Goal: Task Accomplishment & Management: Use online tool/utility

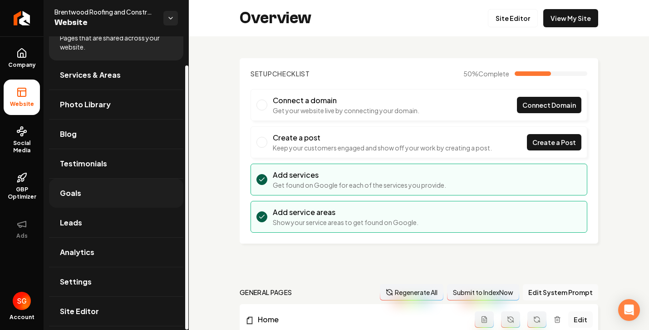
scroll to position [32, 0]
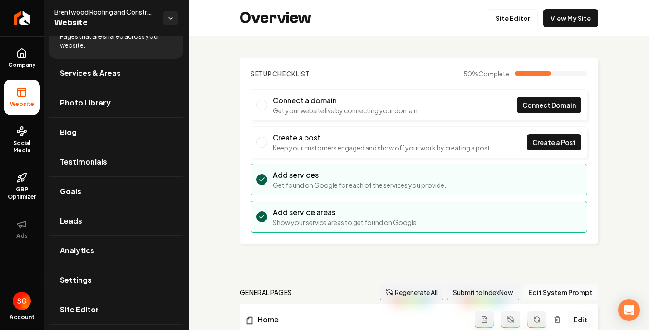
drag, startPoint x: 340, startPoint y: 48, endPoint x: 369, endPoint y: 21, distance: 38.9
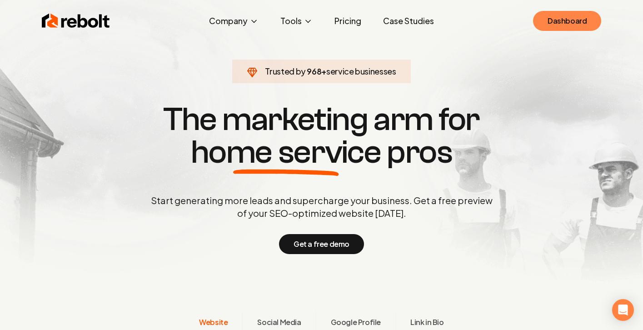
click at [570, 20] on link "Dashboard" at bounding box center [567, 21] width 68 height 20
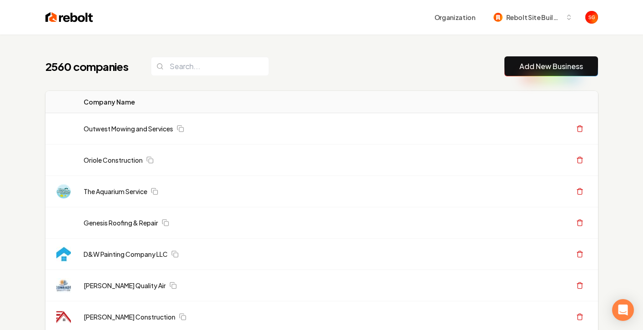
click at [578, 67] on link "Add New Business" at bounding box center [551, 66] width 64 height 11
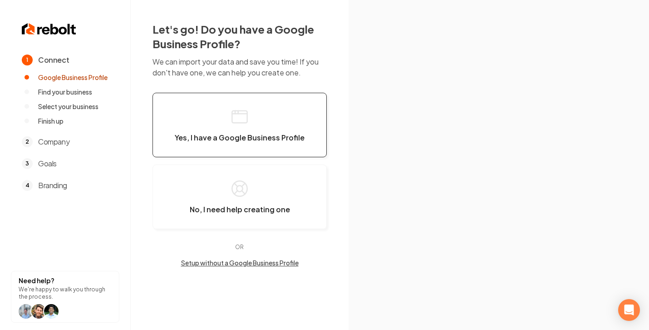
click at [228, 121] on button "Yes, I have a Google Business Profile" at bounding box center [240, 125] width 174 height 64
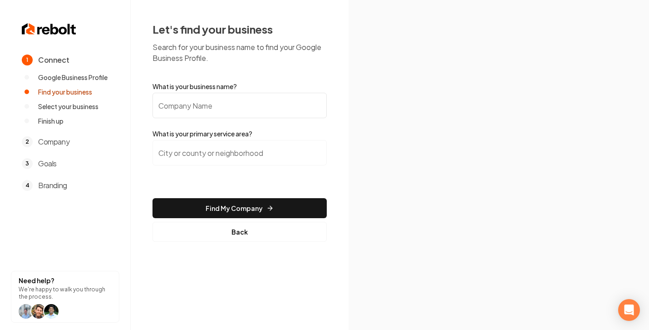
drag, startPoint x: 224, startPoint y: 105, endPoint x: 236, endPoint y: 92, distance: 17.4
click at [224, 104] on input "What is your business name?" at bounding box center [240, 105] width 174 height 25
paste input "Voltage Virtues"
type input "Voltage Virtues"
click at [241, 154] on input "search" at bounding box center [240, 152] width 174 height 25
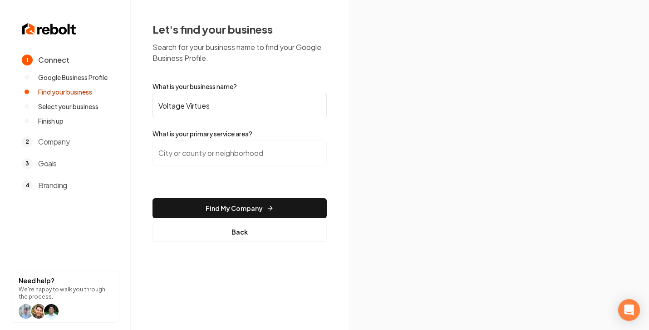
click at [267, 161] on input "search" at bounding box center [240, 152] width 174 height 25
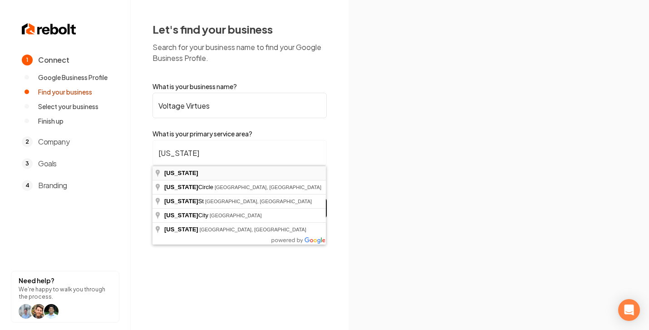
type input "[US_STATE]"
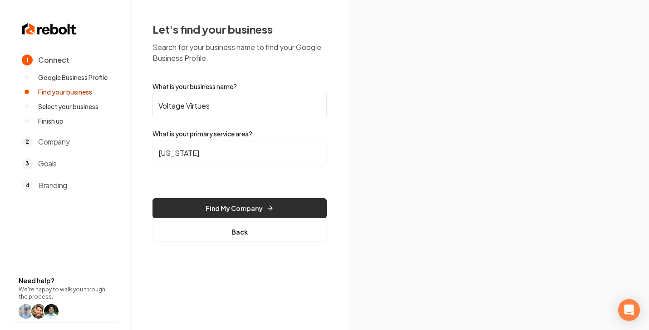
click at [248, 202] on button "Find My Company" at bounding box center [240, 208] width 174 height 20
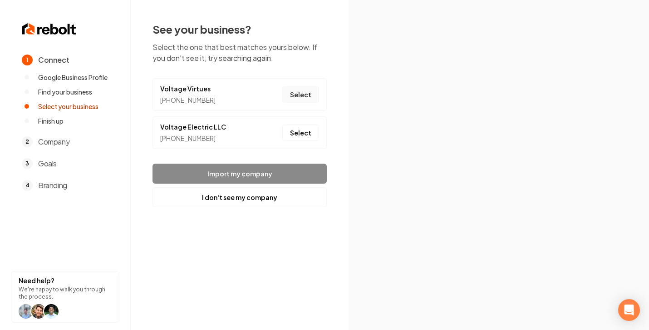
click at [289, 93] on button "Select" at bounding box center [300, 94] width 37 height 16
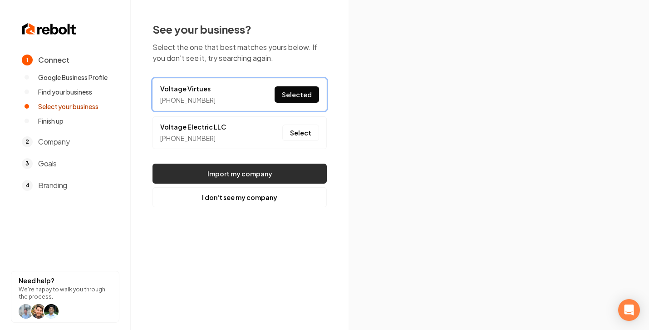
click at [257, 178] on button "Import my company" at bounding box center [240, 173] width 174 height 20
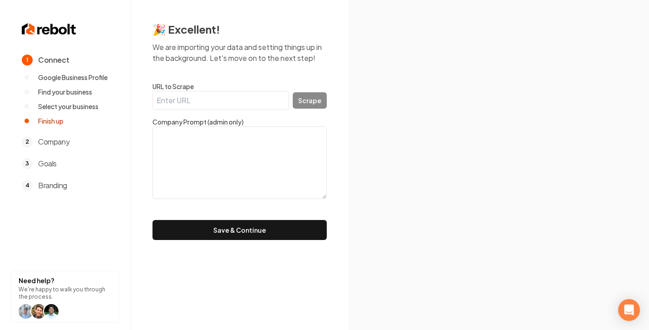
click at [181, 104] on input "URL to Scrape" at bounding box center [221, 100] width 137 height 19
paste input "[URL][DOMAIN_NAME]"
type input "[URL][DOMAIN_NAME]"
click at [304, 99] on button "Scrape" at bounding box center [310, 100] width 34 height 16
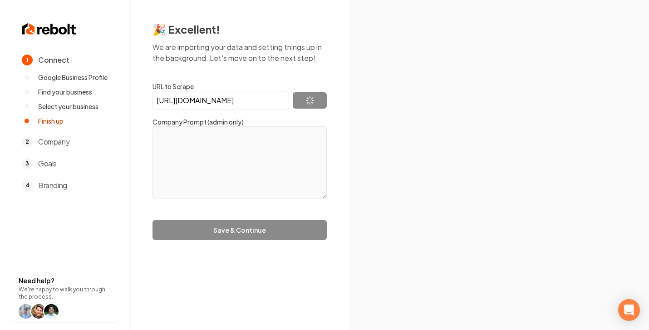
type textarea "Our electricians deliver outstanding service and support at competitive prices.…"
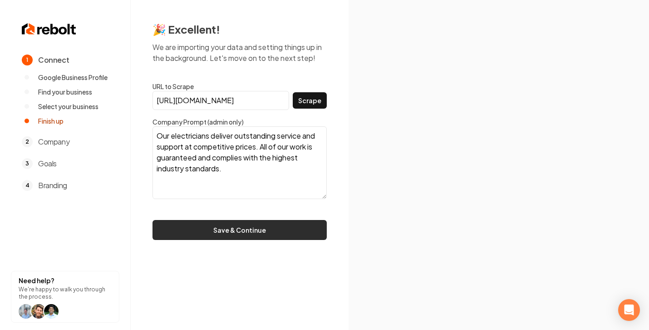
click at [224, 229] on button "Save & Continue" at bounding box center [240, 230] width 174 height 20
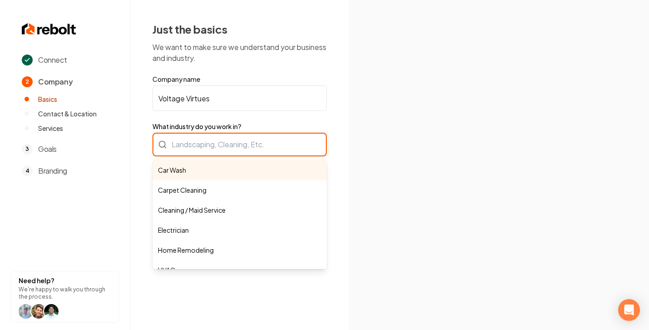
click at [210, 140] on div "Car Wash Carpet Cleaning Cleaning / Maid Service Electrician Home Remodeling HV…" at bounding box center [240, 145] width 174 height 24
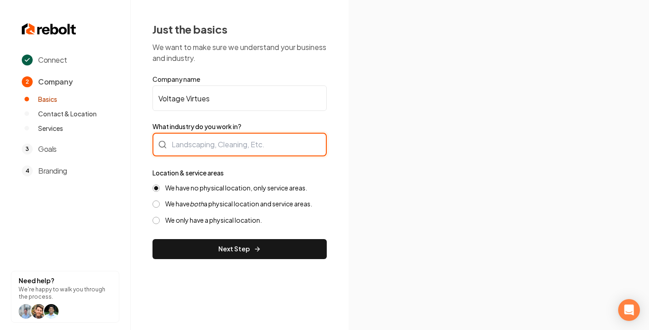
click at [236, 143] on div at bounding box center [240, 145] width 174 height 24
type input "Electrician"
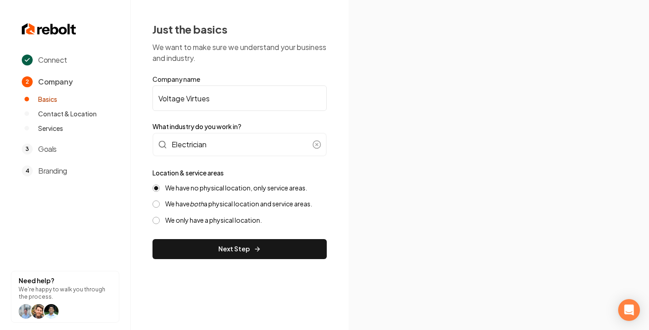
click at [233, 157] on form "Company name Voltage Virtues What industry do you work in? Electrician Location…" at bounding box center [240, 166] width 174 height 184
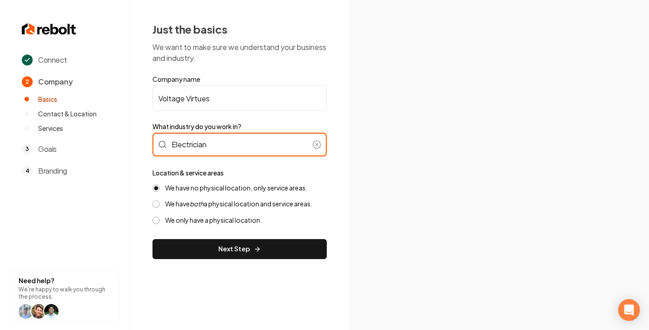
click at [228, 148] on input "Electrician" at bounding box center [240, 145] width 174 height 24
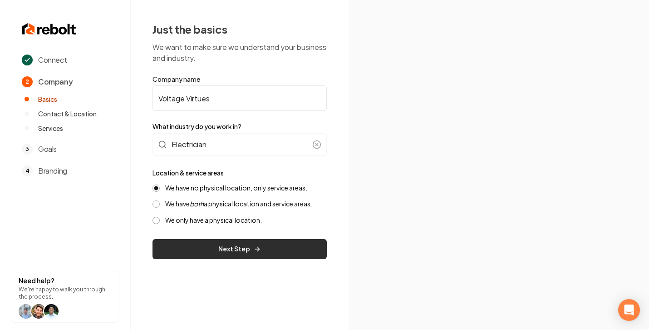
click at [272, 247] on button "Next Step" at bounding box center [240, 249] width 174 height 20
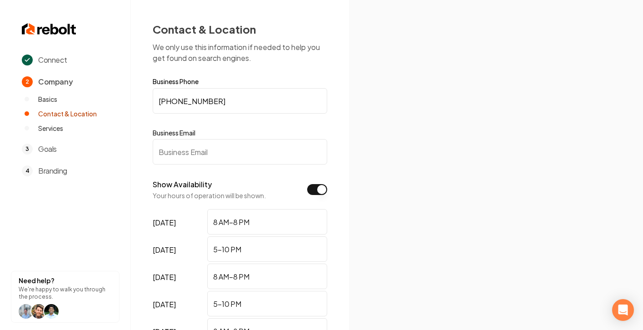
click at [256, 148] on input "Business Email" at bounding box center [240, 151] width 174 height 25
paste input "[PHONE_NUMBER]"
type input "[PHONE_NUMBER]"
click at [217, 148] on input "[PHONE_NUMBER]" at bounding box center [240, 151] width 174 height 25
click at [218, 148] on input "[PHONE_NUMBER]" at bounding box center [240, 151] width 174 height 25
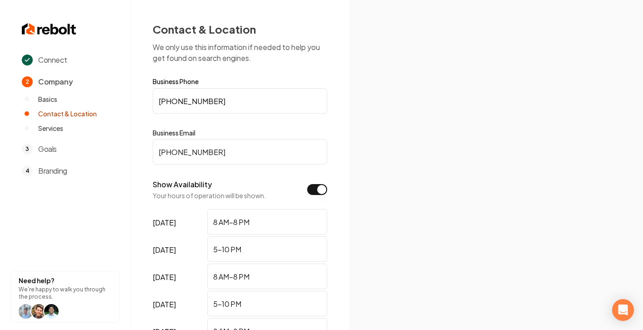
click at [218, 149] on input "[PHONE_NUMBER]" at bounding box center [240, 151] width 174 height 25
click at [212, 151] on input "[PHONE_NUMBER]" at bounding box center [240, 151] width 174 height 25
click at [245, 154] on input "Business Email" at bounding box center [240, 151] width 174 height 25
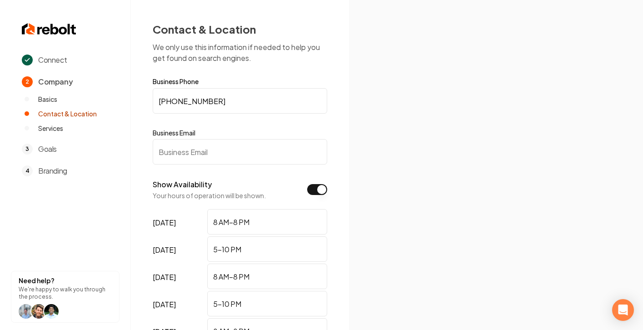
paste input "[EMAIL_ADDRESS][DOMAIN_NAME]"
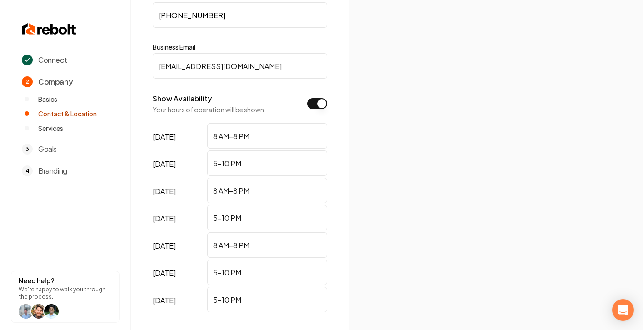
scroll to position [164, 0]
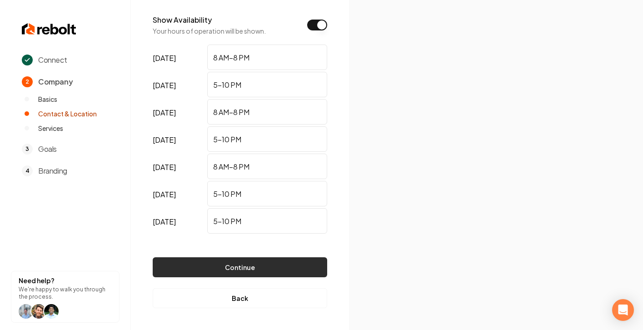
type input "[EMAIL_ADDRESS][DOMAIN_NAME]"
click at [248, 261] on button "Continue" at bounding box center [240, 267] width 174 height 20
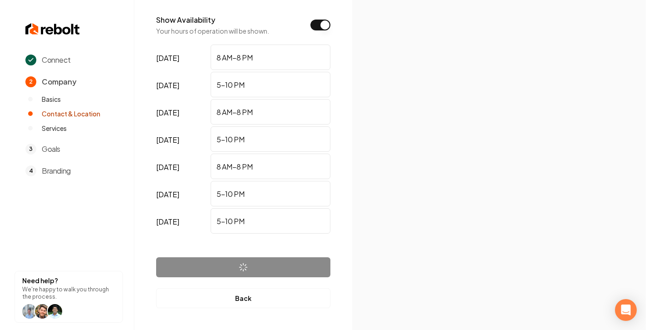
scroll to position [0, 0]
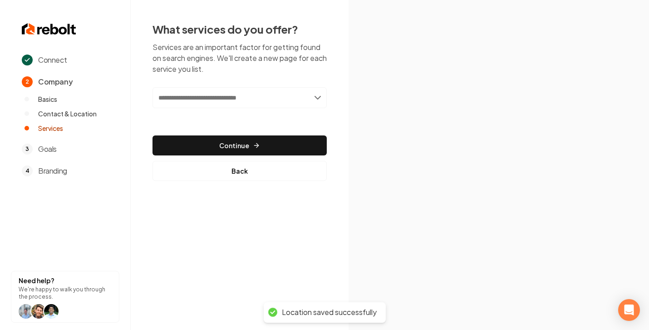
click at [207, 113] on div "Add new or select from suggestions Select a service" at bounding box center [240, 104] width 174 height 34
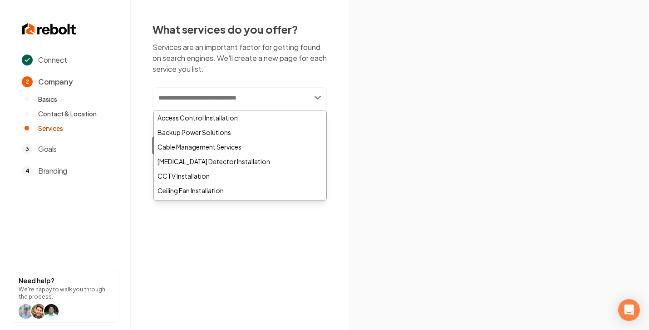
click at [212, 104] on input "text" at bounding box center [240, 97] width 174 height 21
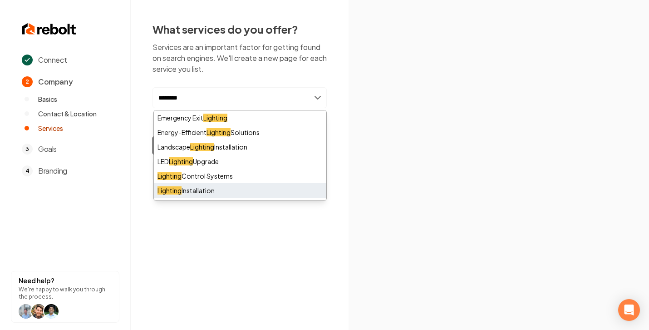
type input "********"
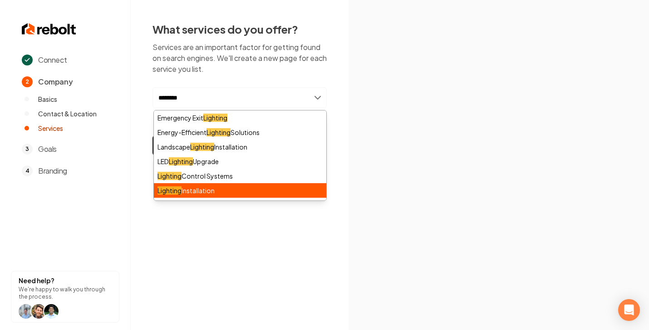
click at [235, 189] on div "Lighting Installation" at bounding box center [240, 190] width 173 height 15
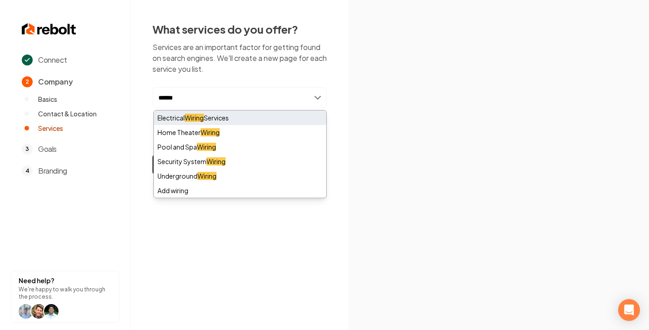
type input "******"
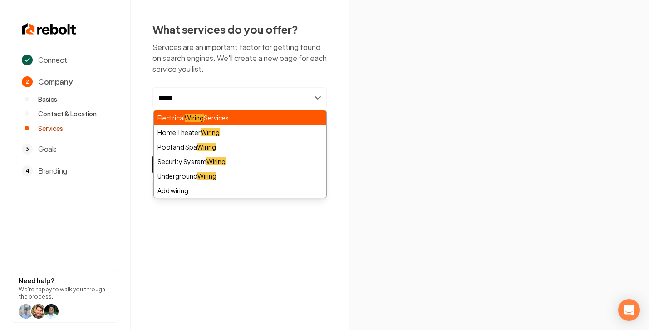
click at [206, 121] on div "Electrical Wiring Services" at bounding box center [240, 117] width 173 height 15
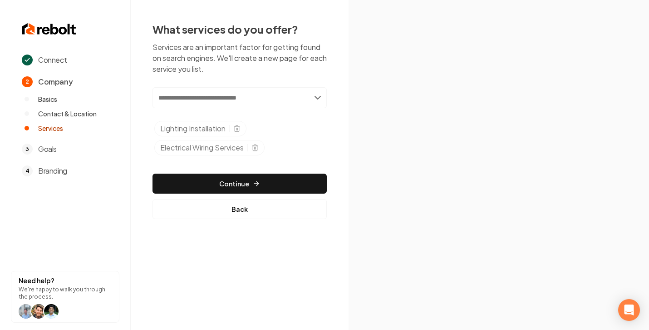
click at [236, 99] on input "text" at bounding box center [240, 97] width 174 height 21
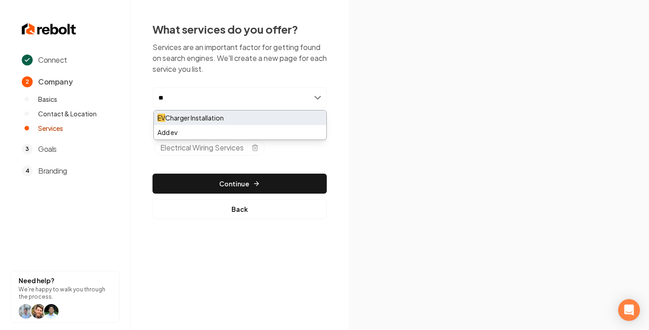
type input "**"
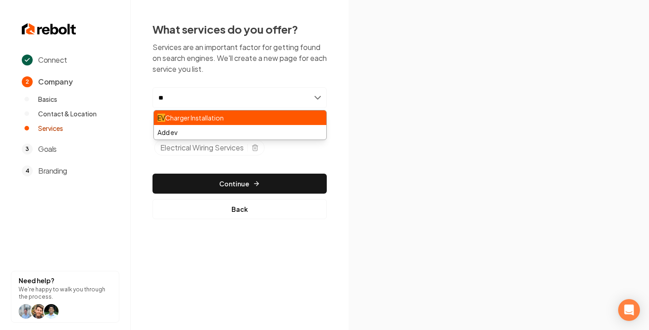
click at [213, 119] on div "EV Charger Installation" at bounding box center [240, 117] width 173 height 15
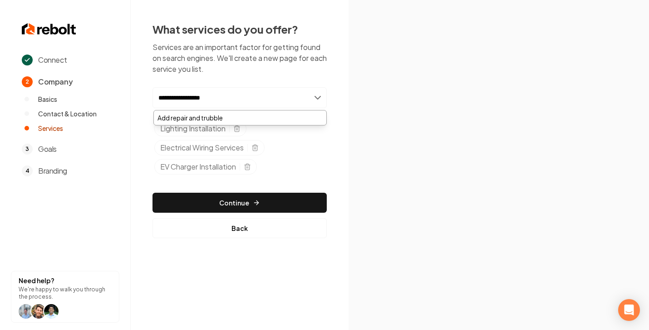
type input "**********"
click at [270, 97] on input "**********" at bounding box center [240, 97] width 174 height 21
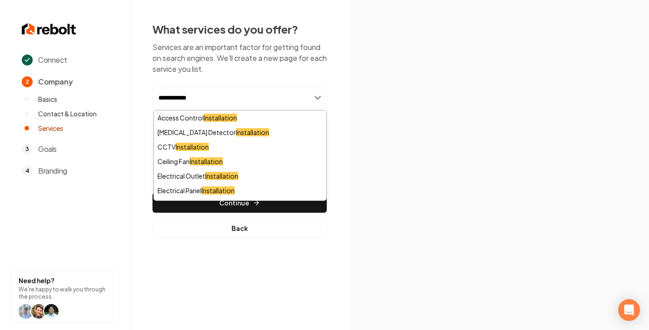
type input "**********"
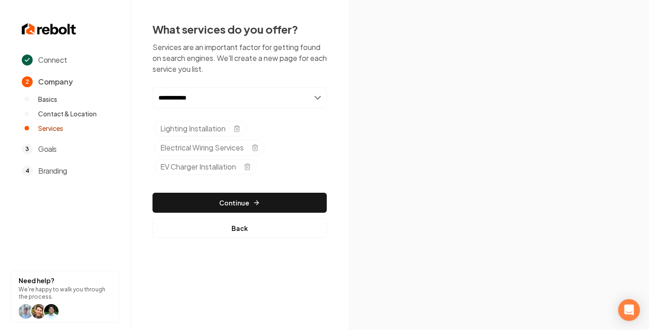
click at [241, 75] on div "**********" at bounding box center [240, 130] width 174 height 216
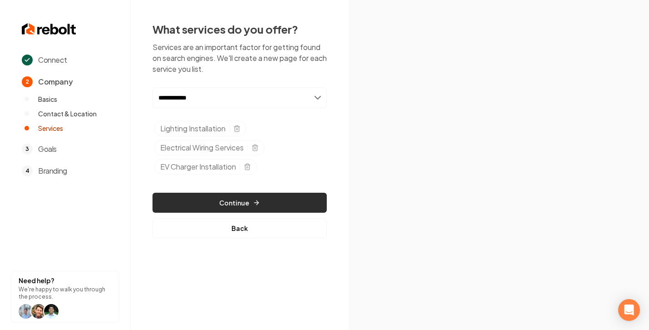
click at [252, 195] on button "Continue" at bounding box center [240, 203] width 174 height 20
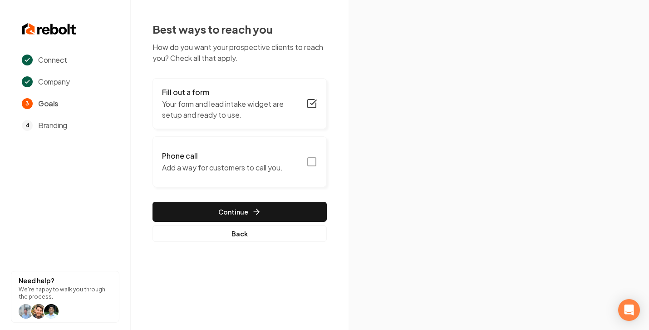
click at [309, 162] on icon "button" at bounding box center [312, 161] width 11 height 11
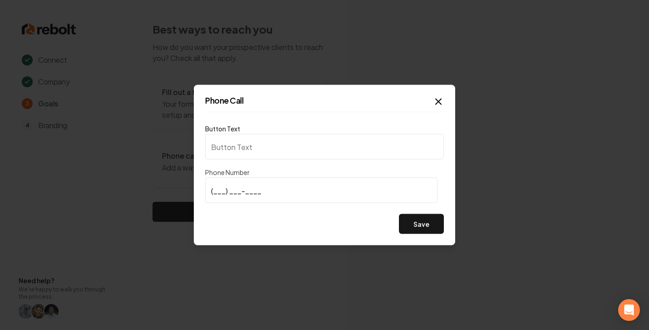
type input "Call us"
type input "[PHONE_NUMBER]"
click at [414, 225] on button "Save" at bounding box center [421, 224] width 45 height 20
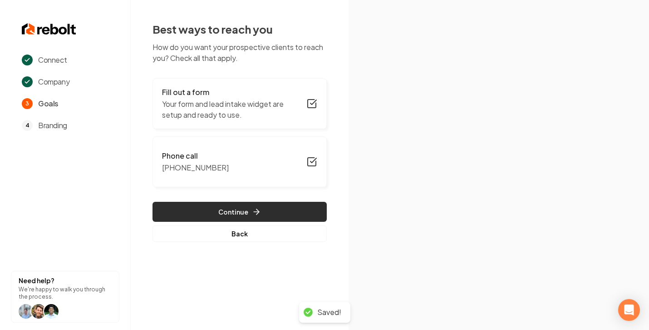
click at [279, 210] on button "Continue" at bounding box center [240, 212] width 174 height 20
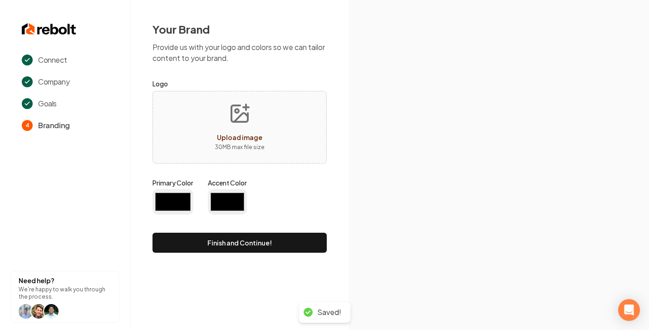
type input "#194d33"
type input "#70be00"
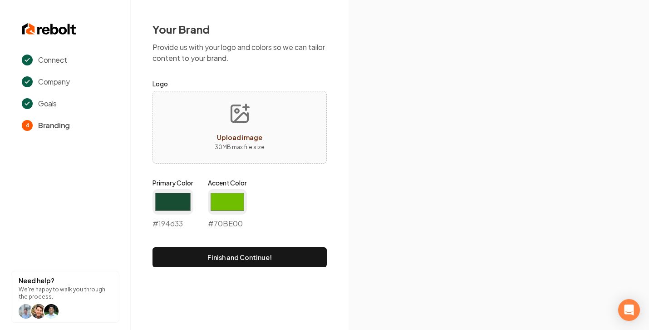
click at [241, 134] on span "Upload image" at bounding box center [239, 137] width 45 height 8
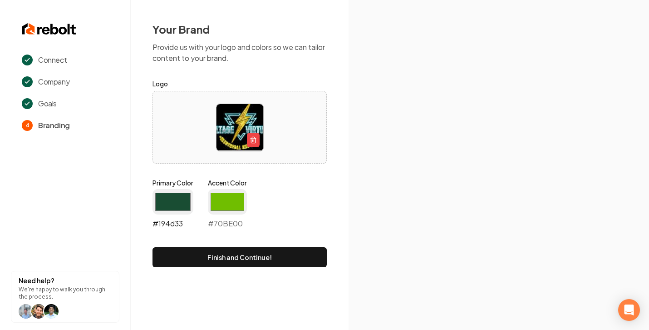
click at [173, 200] on input "#194d33" at bounding box center [173, 201] width 41 height 25
type input "#000000"
click at [227, 196] on input "#70be00" at bounding box center [227, 201] width 39 height 25
type input "#21b1c4"
click at [270, 189] on div "Primary Color #000000 #000000 Accent Color #21b1c4 #21b1c4" at bounding box center [240, 205] width 174 height 54
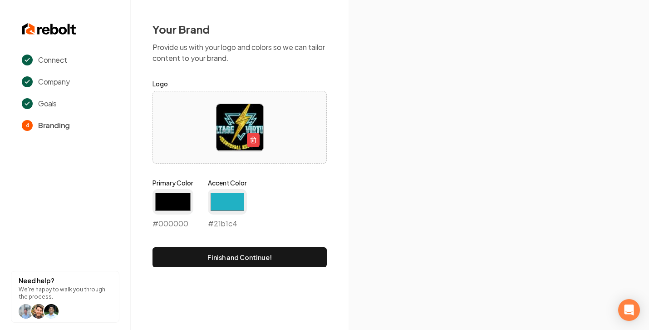
click at [253, 257] on button "Finish and Continue!" at bounding box center [240, 257] width 174 height 20
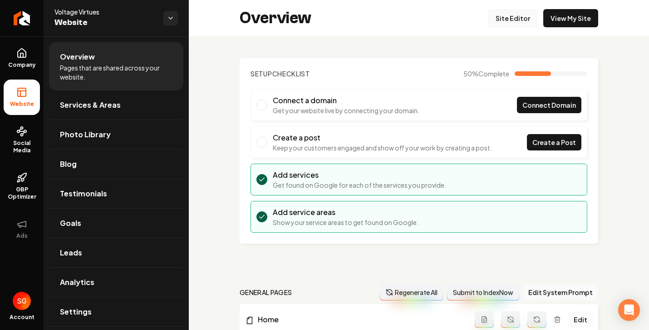
click at [515, 19] on link "Site Editor" at bounding box center [513, 18] width 50 height 18
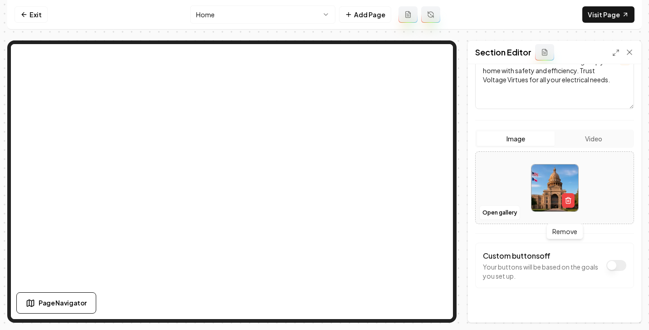
scroll to position [132, 0]
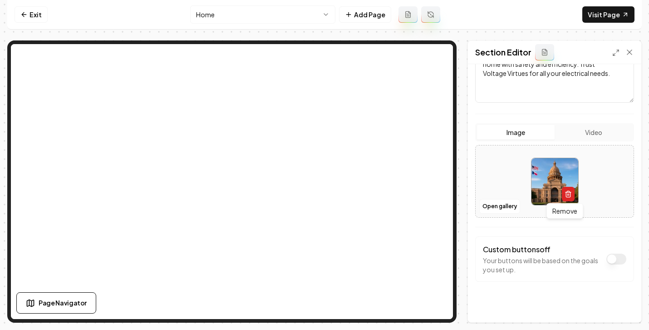
click at [565, 193] on icon "button" at bounding box center [568, 193] width 7 height 7
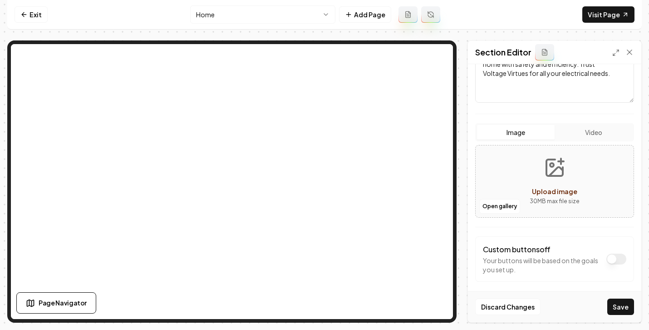
click at [552, 186] on div "Upload image" at bounding box center [554, 191] width 45 height 11
click at [16, 17] on link "Exit" at bounding box center [31, 14] width 33 height 16
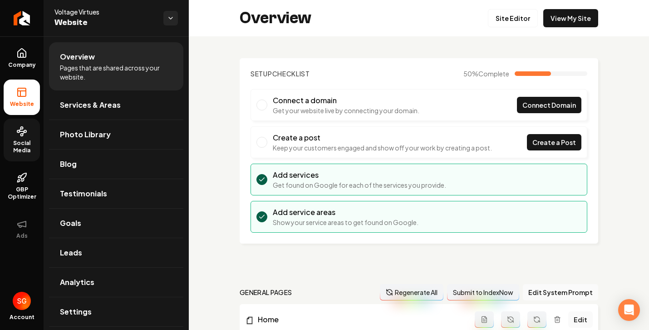
click at [30, 134] on link "Social Media" at bounding box center [22, 140] width 36 height 43
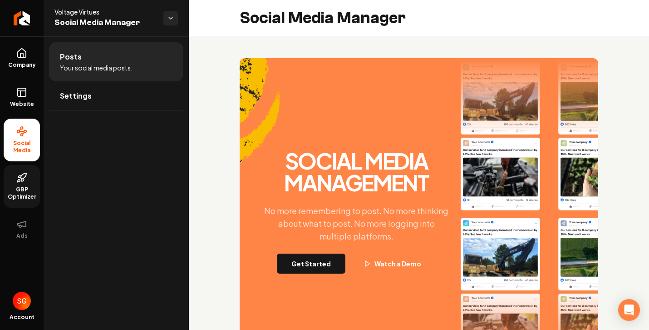
click at [18, 190] on span "GBP Optimizer" at bounding box center [22, 193] width 36 height 15
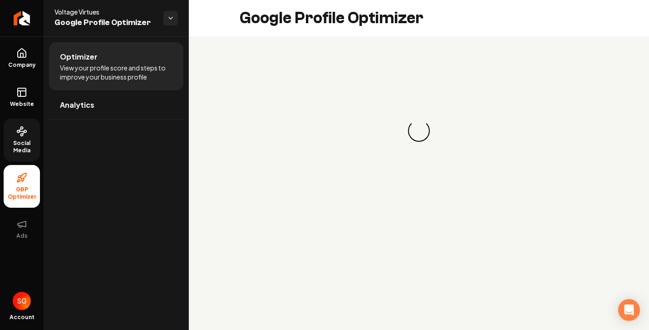
click at [12, 140] on span "Social Media" at bounding box center [22, 146] width 36 height 15
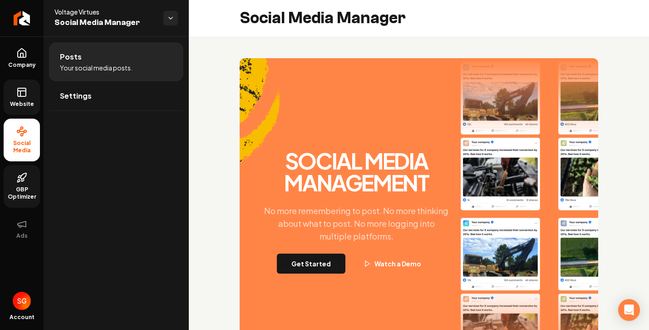
click at [10, 95] on link "Website" at bounding box center [22, 96] width 36 height 35
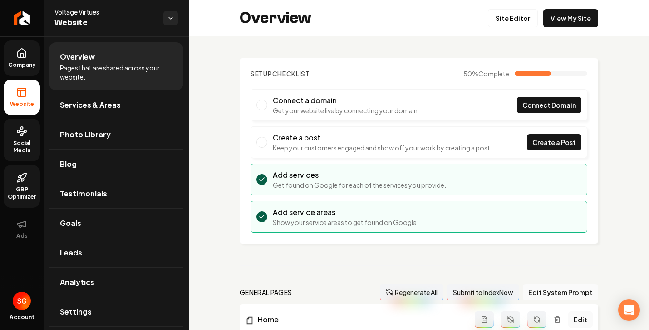
click at [14, 51] on link "Company" at bounding box center [22, 57] width 36 height 35
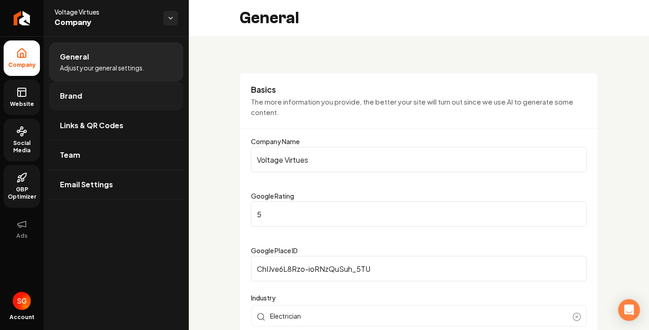
click at [100, 91] on link "Brand" at bounding box center [116, 95] width 134 height 29
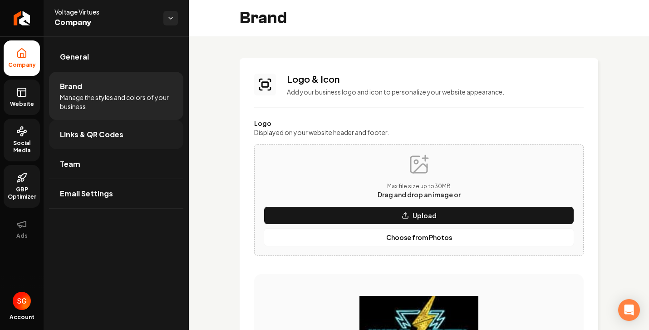
click at [70, 138] on span "Links & QR Codes" at bounding box center [92, 134] width 64 height 11
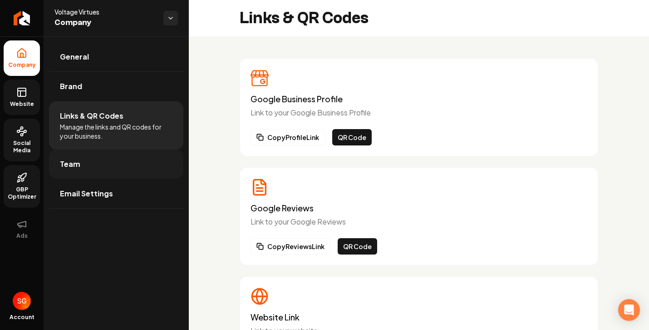
click at [74, 156] on link "Team" at bounding box center [116, 163] width 134 height 29
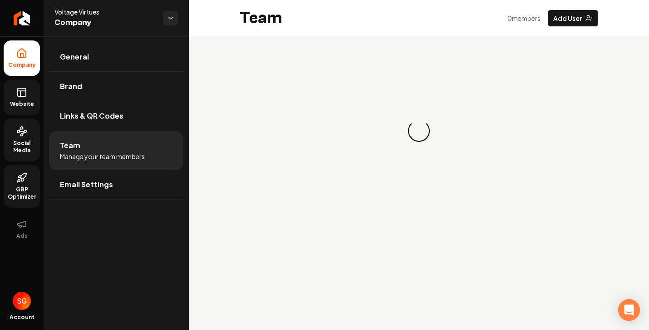
click at [31, 94] on link "Website" at bounding box center [22, 96] width 36 height 35
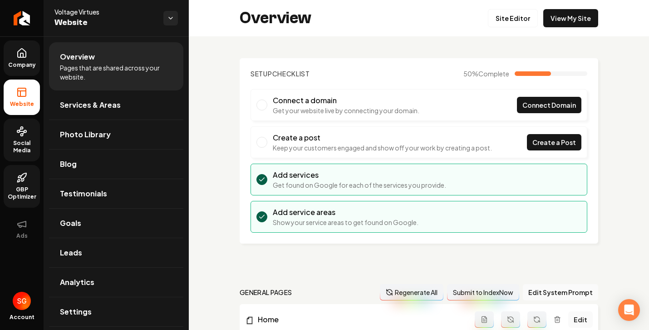
click at [35, 144] on span "Social Media" at bounding box center [22, 146] width 36 height 15
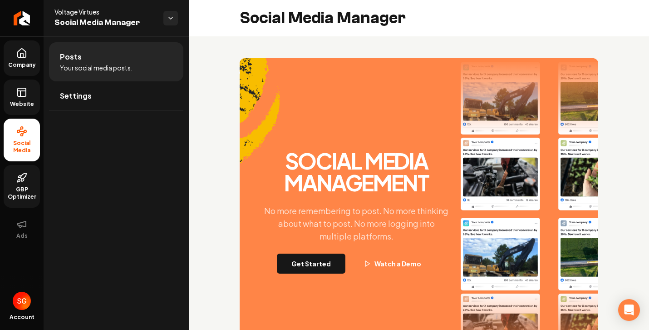
click at [17, 84] on link "Website" at bounding box center [22, 96] width 36 height 35
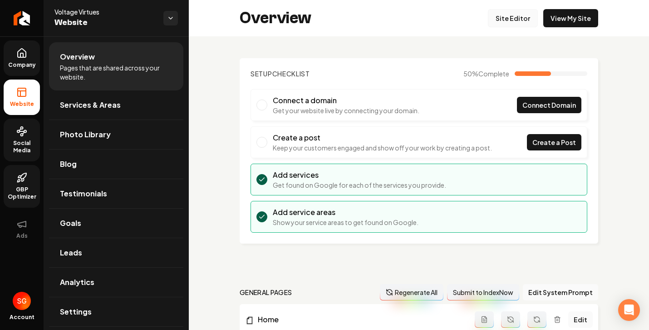
click at [505, 16] on link "Site Editor" at bounding box center [513, 18] width 50 height 18
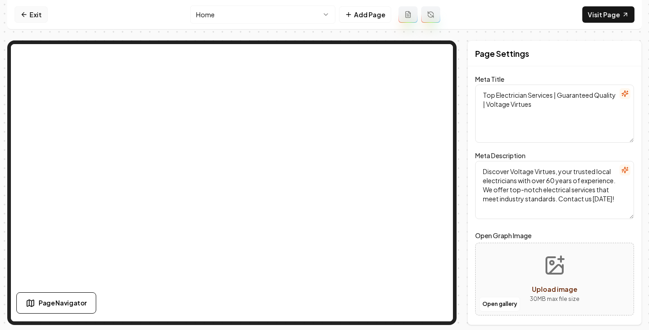
click at [20, 10] on link "Exit" at bounding box center [31, 14] width 33 height 16
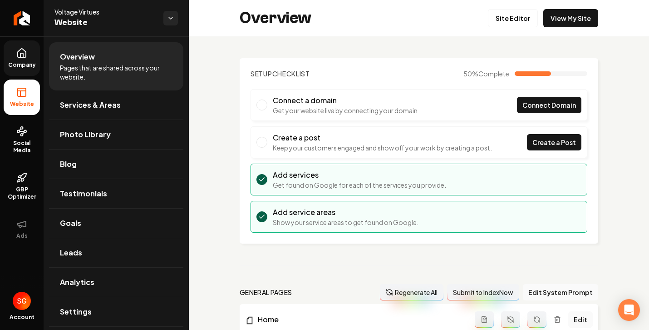
click at [20, 57] on icon at bounding box center [22, 53] width 8 height 9
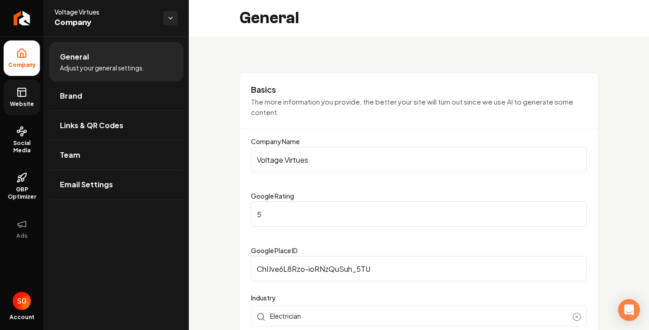
click at [21, 93] on icon at bounding box center [21, 92] width 11 height 11
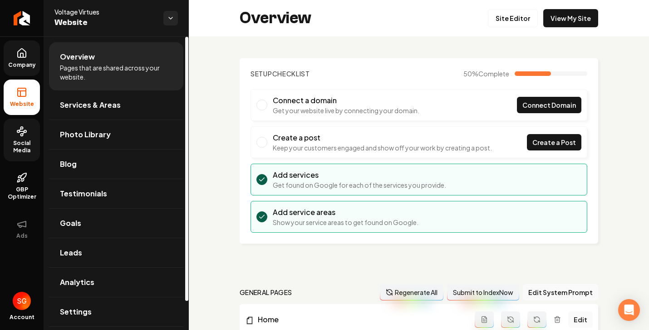
click at [14, 131] on link "Social Media" at bounding box center [22, 140] width 36 height 43
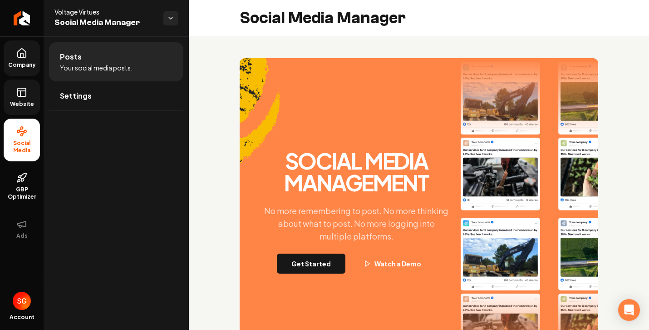
click at [17, 100] on span "Website" at bounding box center [21, 103] width 31 height 7
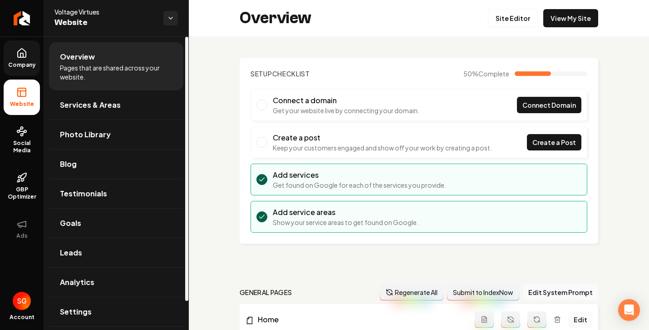
click at [14, 52] on link "Company" at bounding box center [22, 57] width 36 height 35
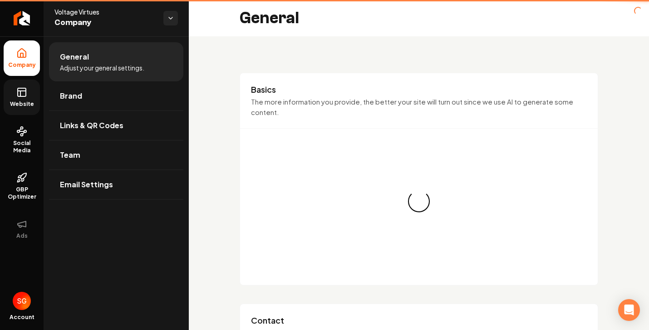
type input "[PHONE_NUMBER]"
type input "[EMAIL_ADDRESS][DOMAIN_NAME]"
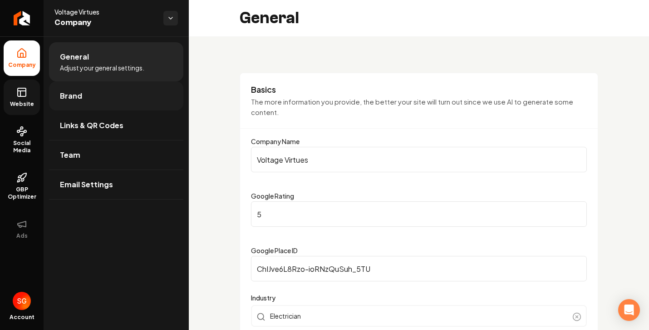
click at [73, 90] on span "Brand" at bounding box center [71, 95] width 22 height 11
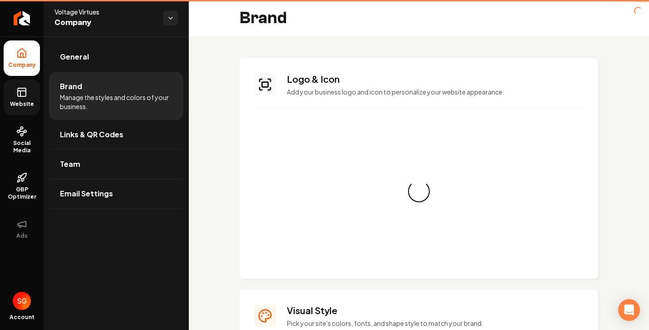
click at [77, 72] on li "Brand Manage the styles and colors of your business." at bounding box center [116, 96] width 134 height 48
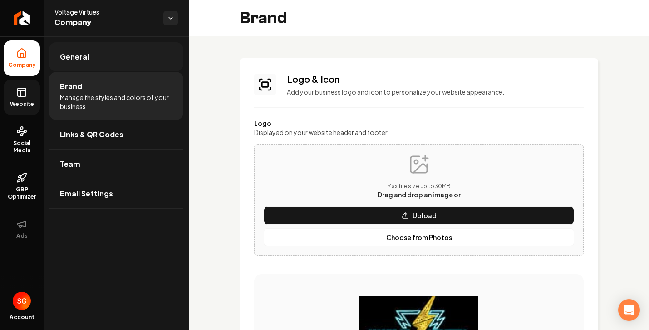
click at [77, 65] on link "General" at bounding box center [116, 56] width 134 height 29
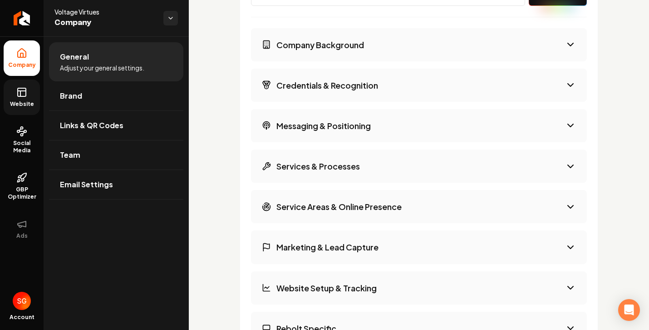
scroll to position [1387, 0]
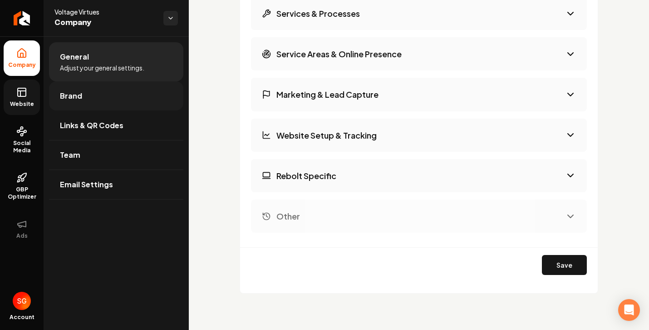
click at [83, 104] on link "Brand" at bounding box center [116, 95] width 134 height 29
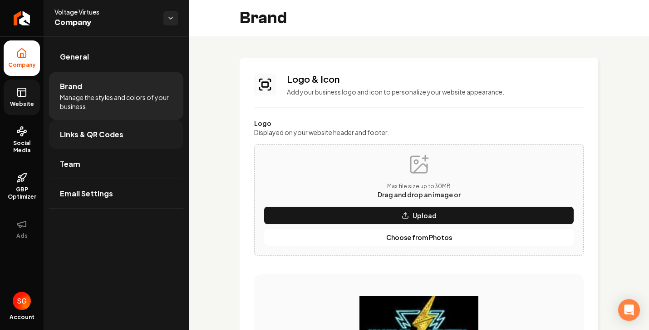
click at [126, 139] on link "Links & QR Codes" at bounding box center [116, 134] width 134 height 29
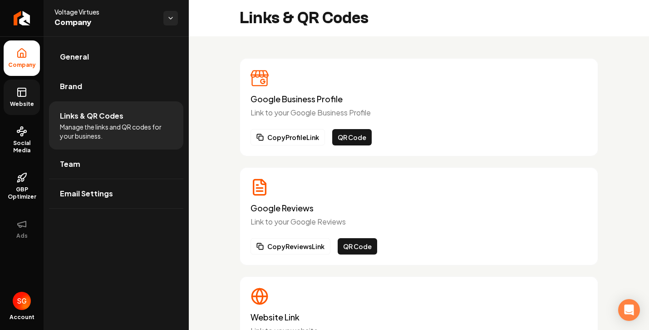
scroll to position [175, 0]
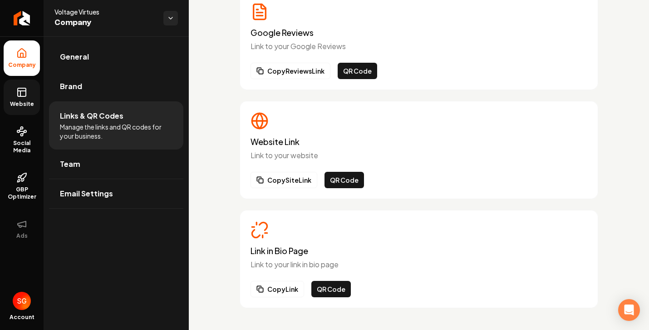
click at [16, 104] on span "Website" at bounding box center [21, 103] width 31 height 7
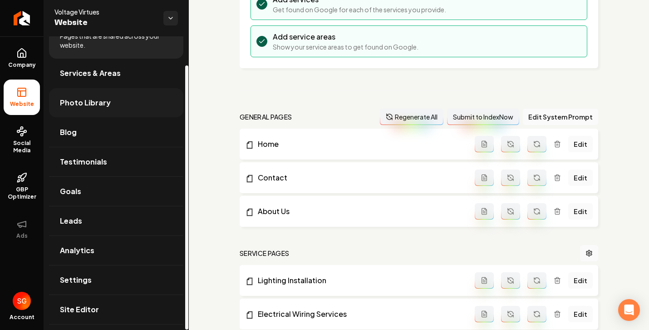
click at [85, 102] on span "Photo Library" at bounding box center [85, 102] width 51 height 11
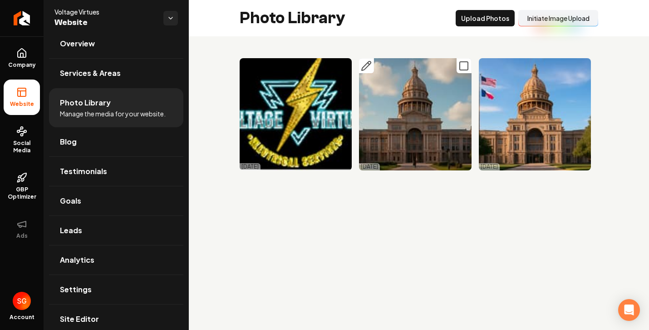
click at [464, 67] on icon "Main content area" at bounding box center [464, 65] width 11 height 11
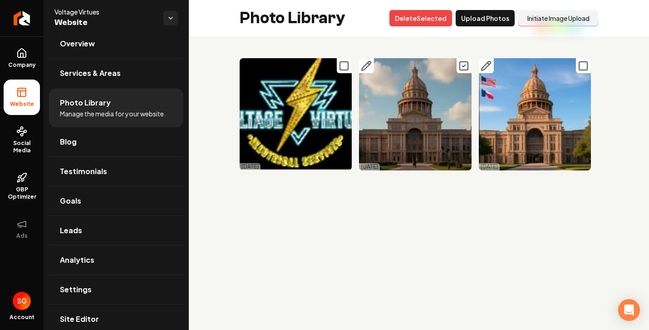
click at [583, 64] on icon "Main content area" at bounding box center [583, 65] width 11 height 11
click at [431, 21] on button "Delet e Selected" at bounding box center [421, 18] width 63 height 16
click at [346, 67] on icon "Main content area" at bounding box center [344, 65] width 11 height 11
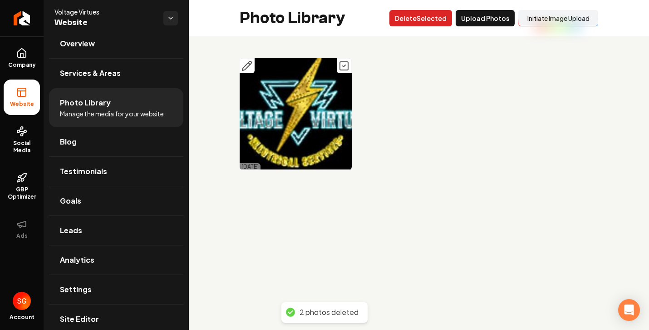
click at [431, 23] on button "Delet e Selected" at bounding box center [421, 18] width 63 height 16
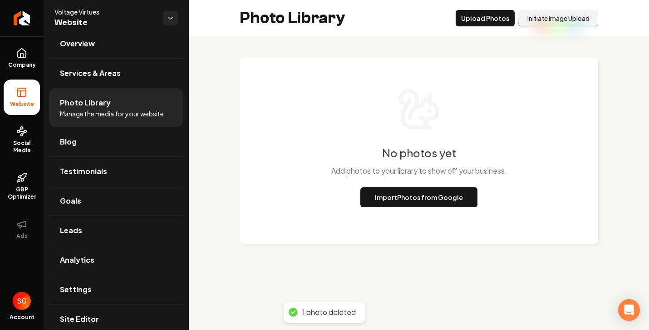
click at [459, 196] on button "Import Photos from Google" at bounding box center [419, 197] width 117 height 20
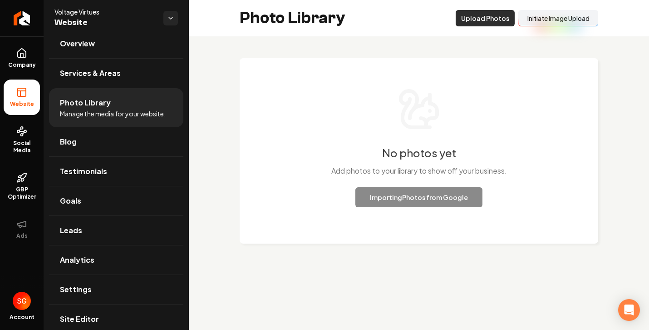
click at [466, 20] on button "Upload Photos" at bounding box center [485, 18] width 59 height 16
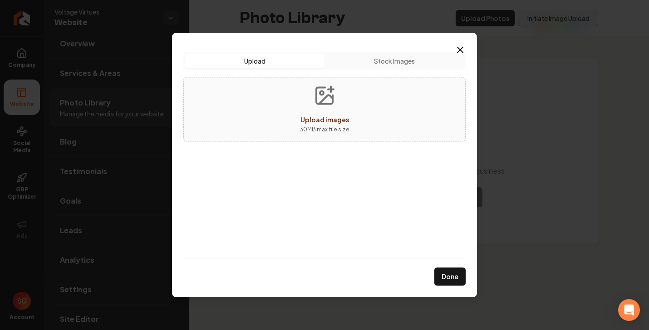
click at [325, 121] on span "Upload images" at bounding box center [325, 119] width 49 height 8
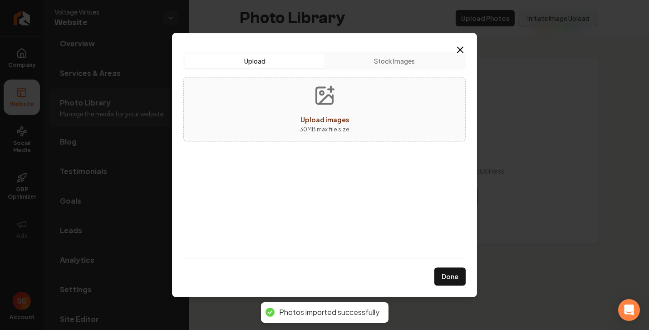
click at [373, 61] on button "Stock Images" at bounding box center [394, 61] width 139 height 15
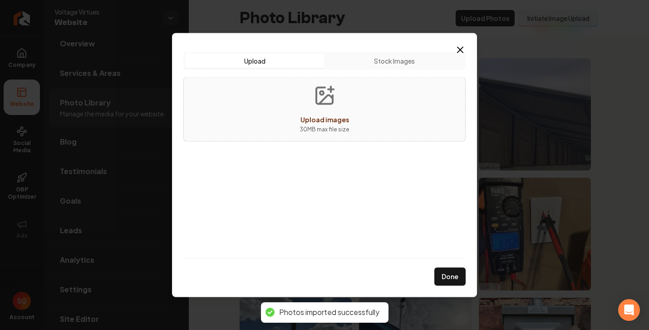
click at [295, 66] on button "Upload" at bounding box center [254, 61] width 139 height 15
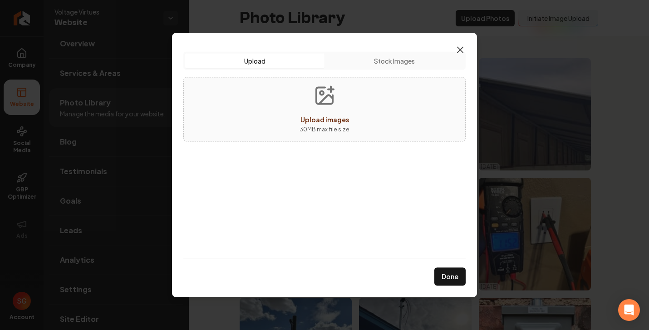
click at [459, 52] on icon "button" at bounding box center [460, 49] width 5 height 5
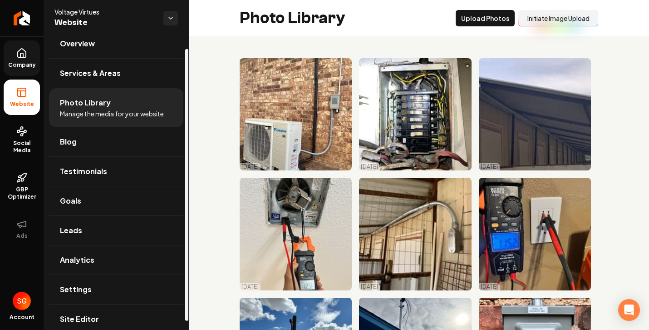
click at [24, 66] on span "Company" at bounding box center [22, 64] width 35 height 7
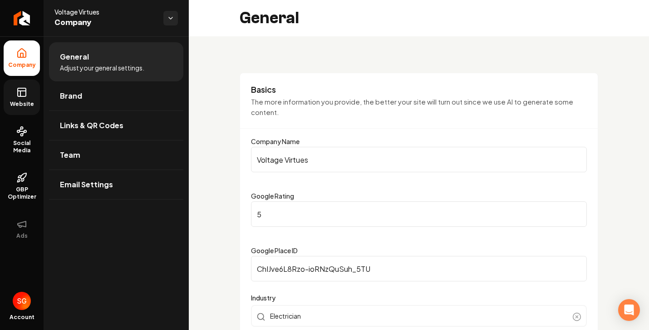
drag, startPoint x: 25, startPoint y: 105, endPoint x: 38, endPoint y: 101, distance: 14.4
click at [25, 105] on span "Website" at bounding box center [21, 103] width 31 height 7
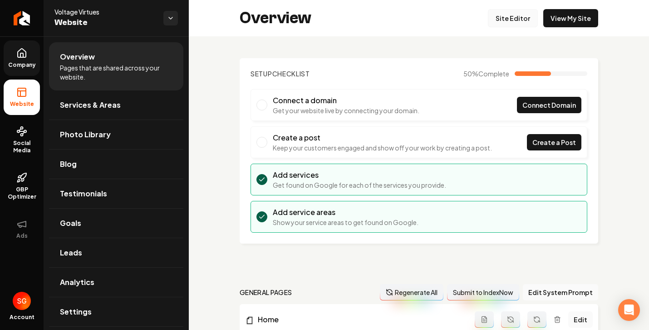
click at [518, 19] on link "Site Editor" at bounding box center [513, 18] width 50 height 18
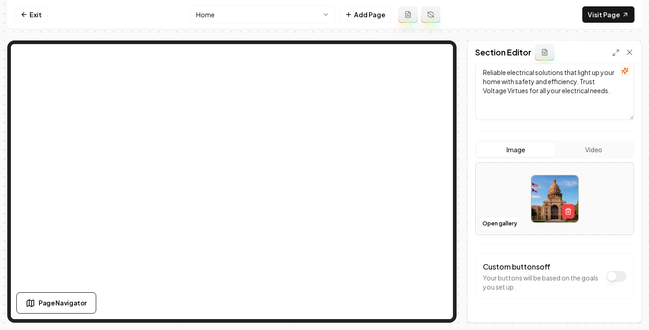
scroll to position [139, 0]
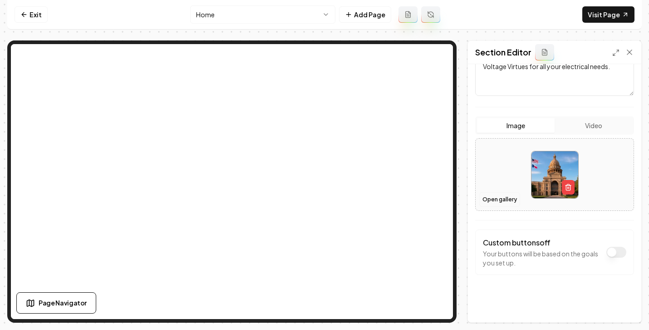
click at [514, 202] on button "Open gallery" at bounding box center [500, 199] width 41 height 15
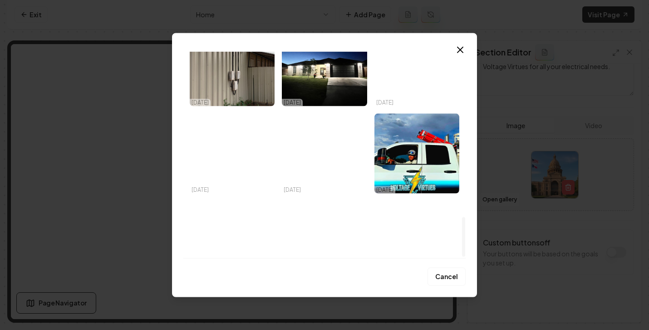
scroll to position [866, 0]
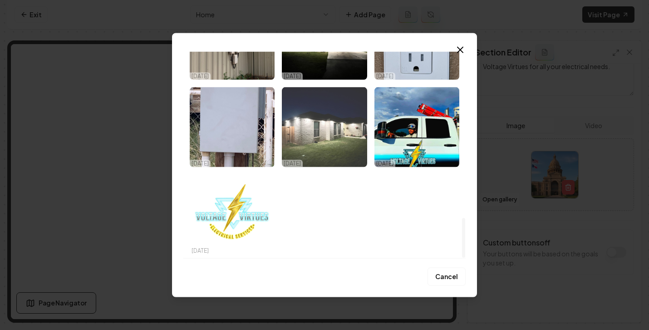
click at [324, 137] on img "Select image image_68df1aea5c7cd75eb8773ba0.jpeg" at bounding box center [324, 127] width 85 height 80
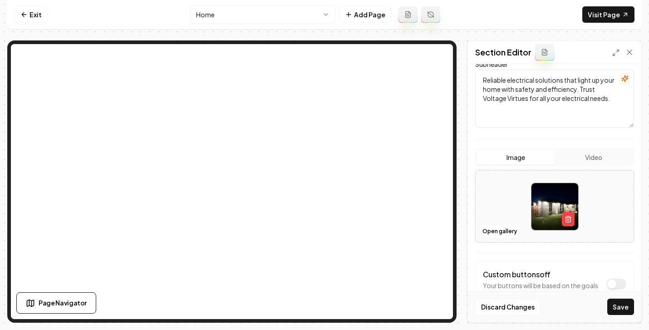
scroll to position [0, 0]
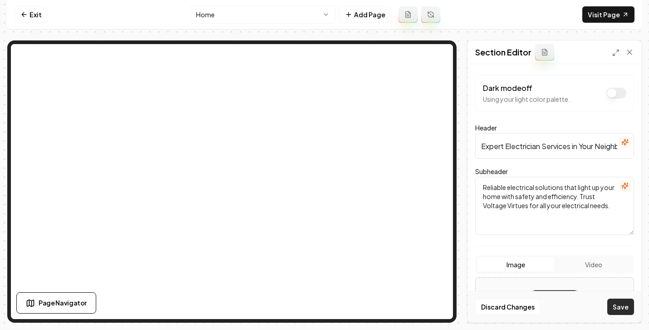
click at [632, 310] on button "Save" at bounding box center [621, 306] width 27 height 16
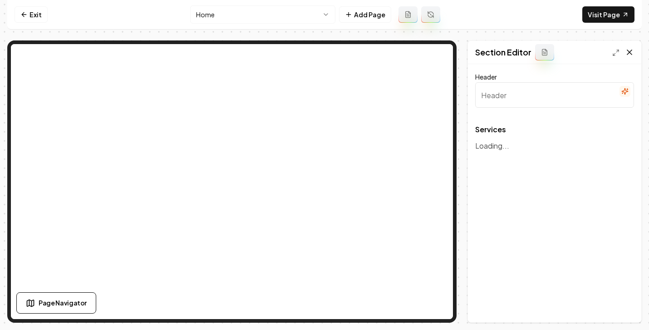
click at [630, 52] on icon at bounding box center [630, 52] width 5 height 5
type input "Expert Electrical Services"
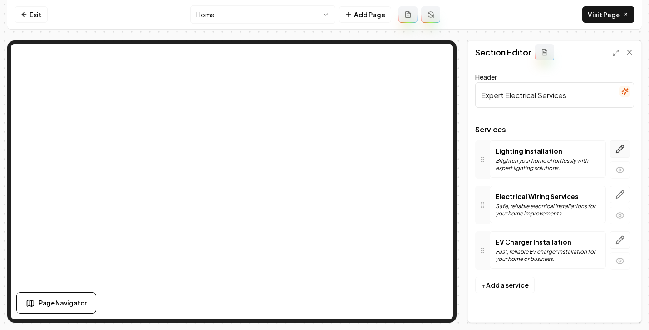
click at [624, 149] on icon "button" at bounding box center [620, 148] width 9 height 9
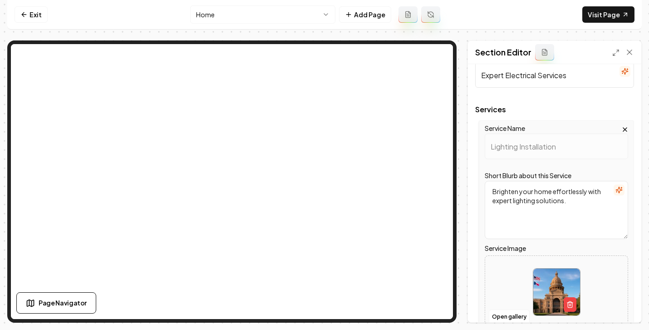
scroll to position [79, 0]
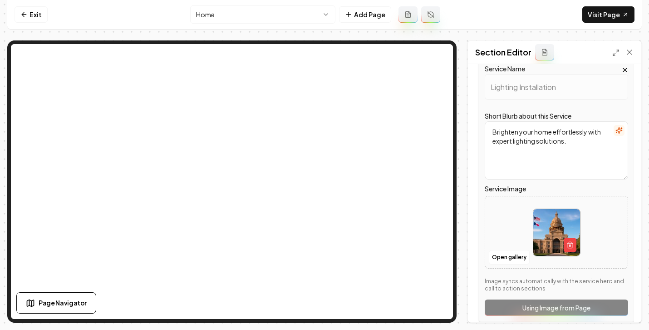
drag, startPoint x: 565, startPoint y: 245, endPoint x: 529, endPoint y: 250, distance: 36.2
click at [533, 250] on div at bounding box center [557, 232] width 48 height 48
click at [496, 253] on button "Open gallery" at bounding box center [509, 257] width 41 height 15
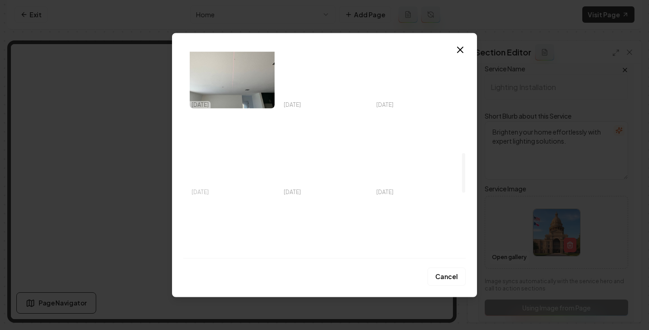
scroll to position [473, 0]
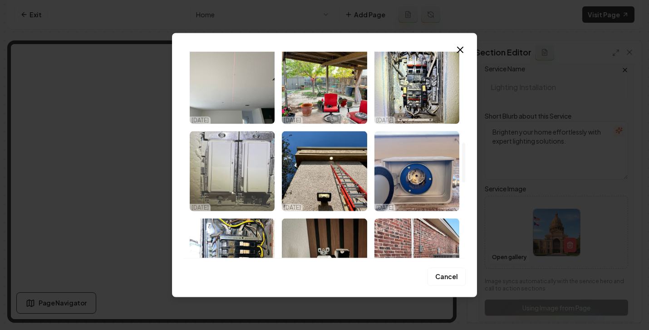
click at [231, 169] on img "Select image image_68df1aea5c7cd75eb8773ff1.jpeg" at bounding box center [232, 171] width 85 height 80
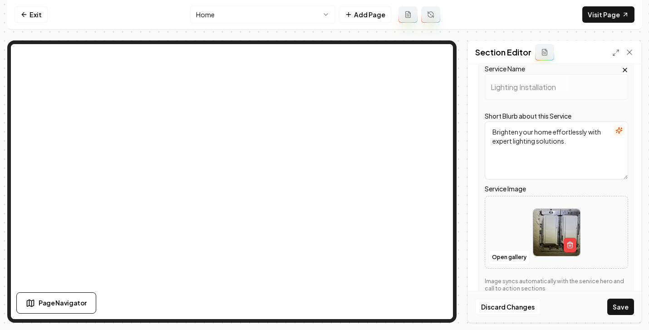
click at [630, 306] on button "Save" at bounding box center [621, 306] width 27 height 16
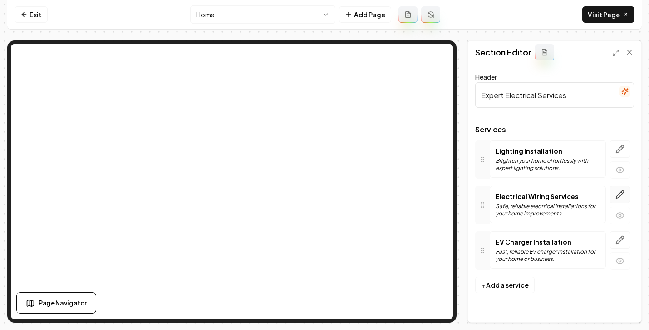
click at [623, 199] on button "button" at bounding box center [620, 194] width 21 height 17
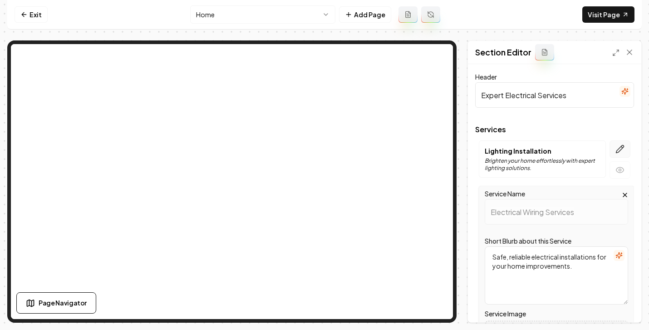
click at [616, 151] on icon "button" at bounding box center [620, 148] width 9 height 9
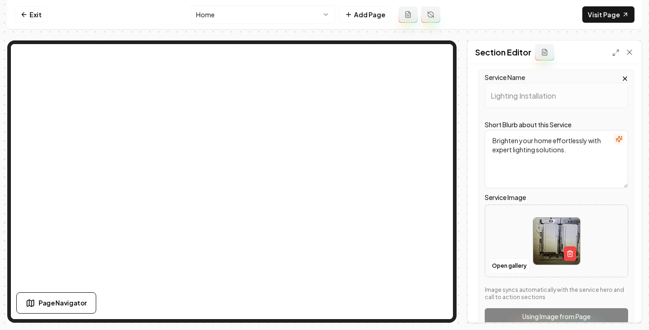
scroll to position [76, 0]
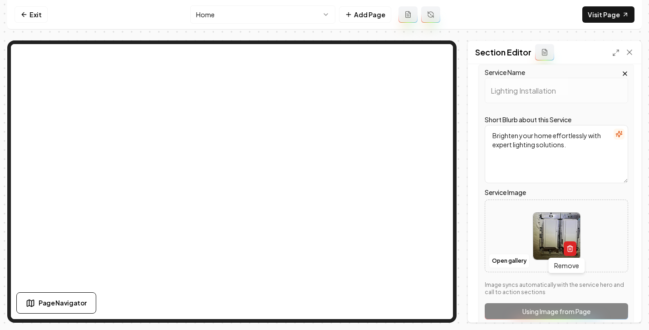
click at [567, 248] on icon "button" at bounding box center [570, 248] width 7 height 7
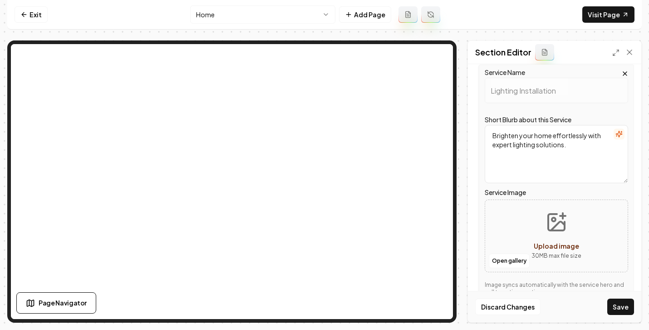
click at [542, 245] on span "Upload image" at bounding box center [556, 246] width 45 height 8
click at [502, 263] on button "Open gallery" at bounding box center [509, 260] width 41 height 15
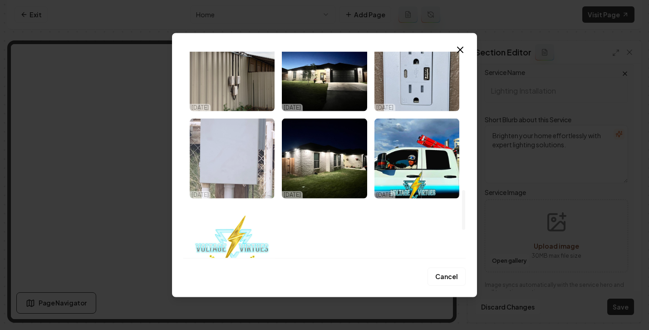
scroll to position [704, 0]
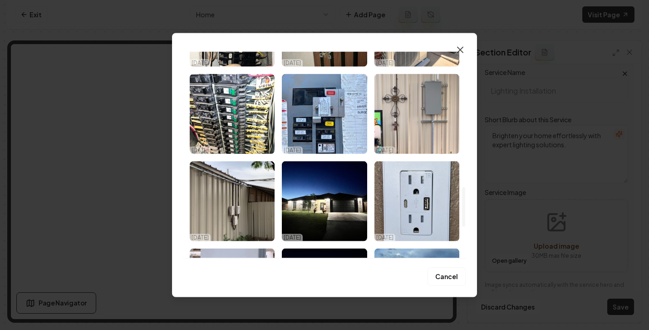
click at [459, 45] on icon "button" at bounding box center [460, 50] width 11 height 11
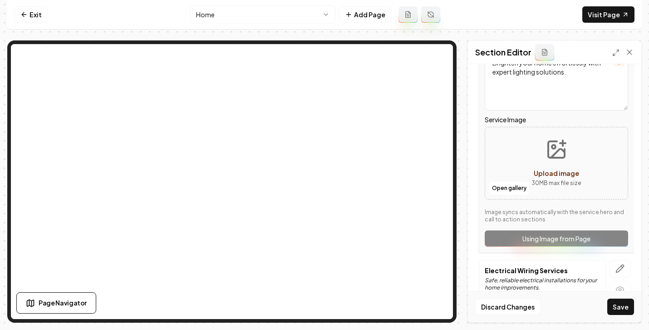
scroll to position [212, 0]
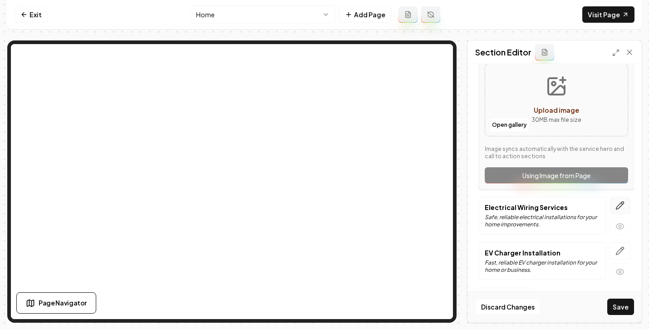
click at [616, 207] on icon "button" at bounding box center [620, 205] width 9 height 9
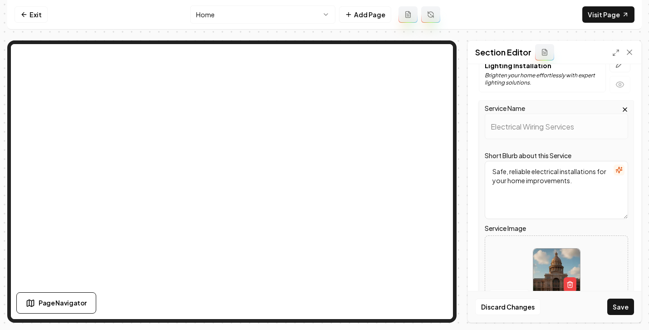
scroll to position [139, 0]
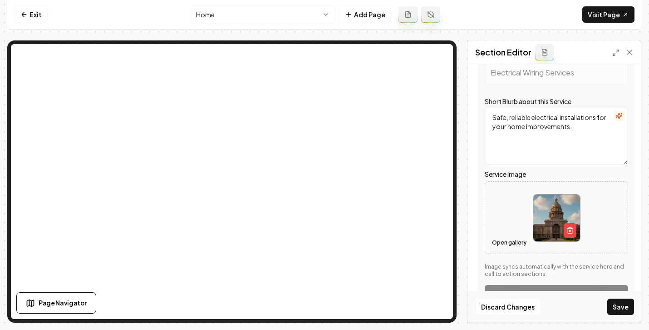
click at [516, 243] on button "Open gallery" at bounding box center [509, 242] width 41 height 15
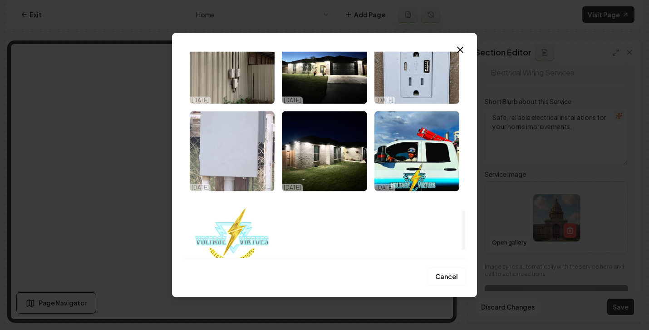
scroll to position [866, 0]
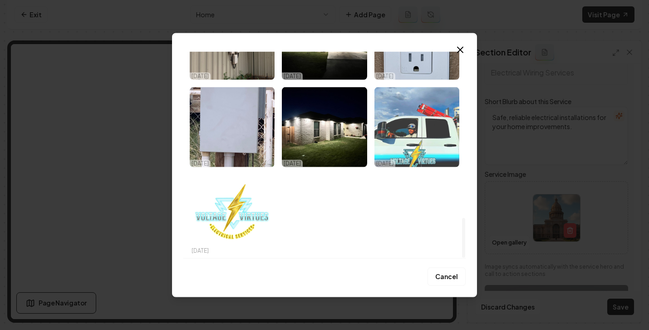
click at [396, 145] on img "Select image image_68df1aea5c7cd75eb8773a05.jpeg" at bounding box center [417, 127] width 85 height 80
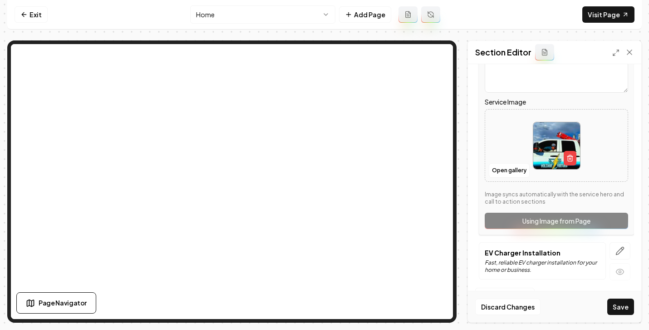
click at [619, 310] on button "Save" at bounding box center [621, 306] width 27 height 16
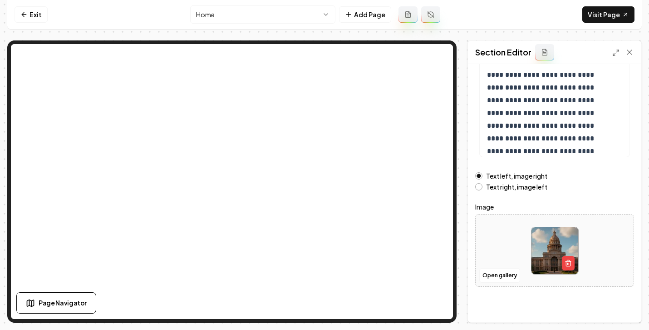
scroll to position [160, 0]
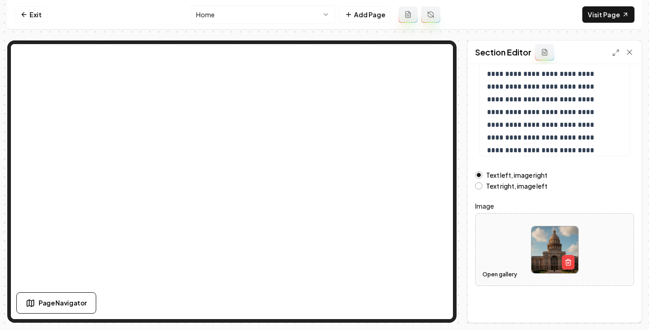
click at [505, 274] on button "Open gallery" at bounding box center [500, 274] width 41 height 15
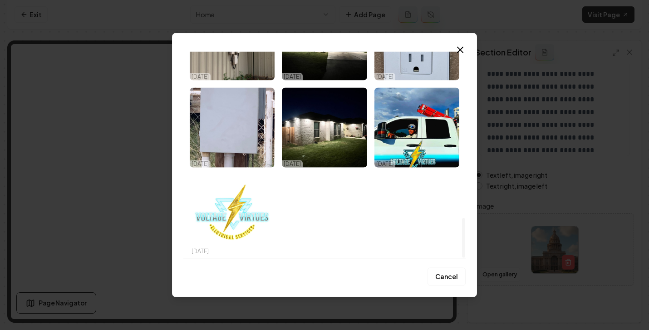
scroll to position [866, 0]
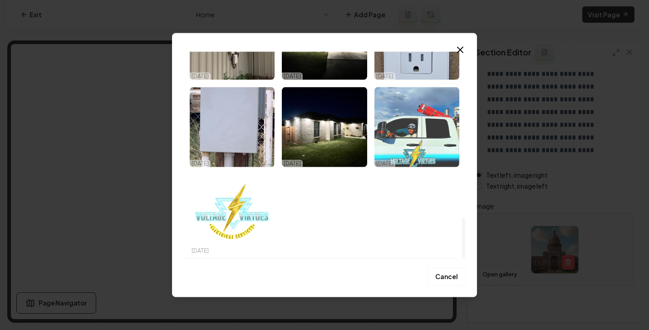
click at [388, 152] on img "Select image image_68df1aea5c7cd75eb8773a05.jpeg" at bounding box center [417, 127] width 85 height 80
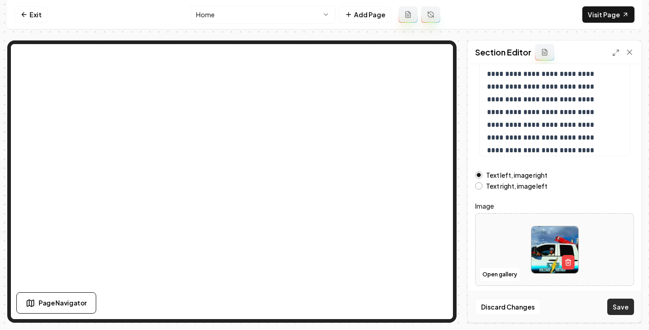
click at [626, 310] on button "Save" at bounding box center [621, 306] width 27 height 16
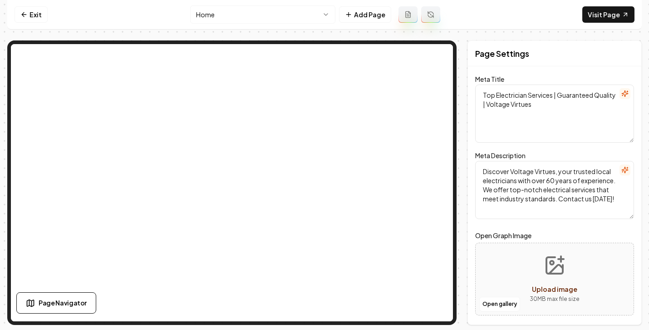
scroll to position [0, 0]
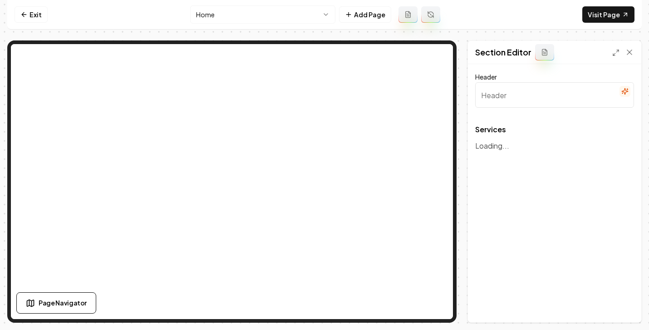
type input "Expert Electrical Services"
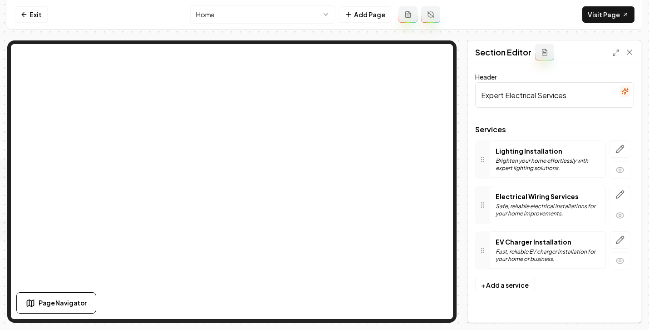
click at [624, 241] on icon "button" at bounding box center [620, 239] width 9 height 9
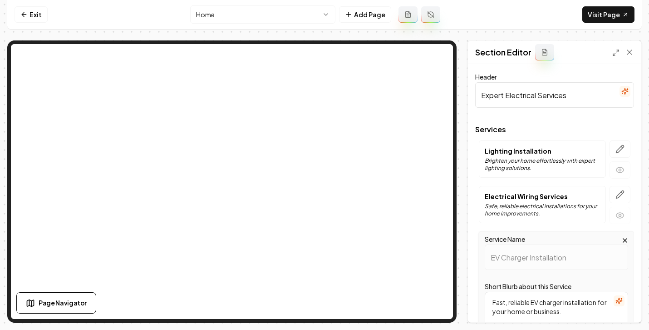
click at [496, 99] on input "Expert Electrical Services" at bounding box center [555, 94] width 159 height 25
click at [494, 101] on input "Expert Electrical Services" at bounding box center [555, 94] width 159 height 25
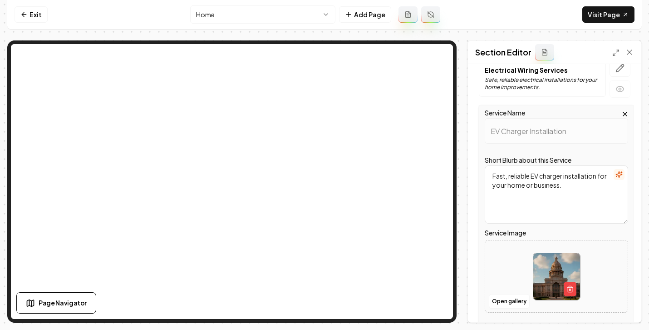
scroll to position [134, 0]
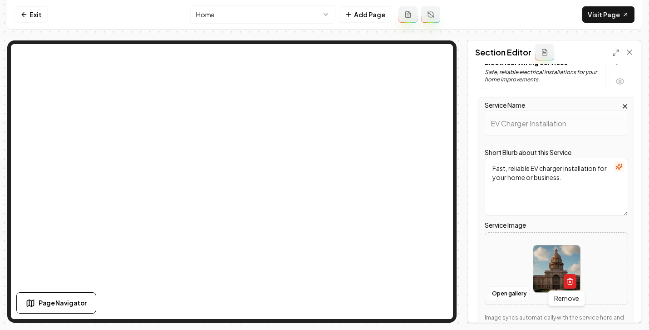
click at [567, 279] on icon "button" at bounding box center [570, 280] width 7 height 7
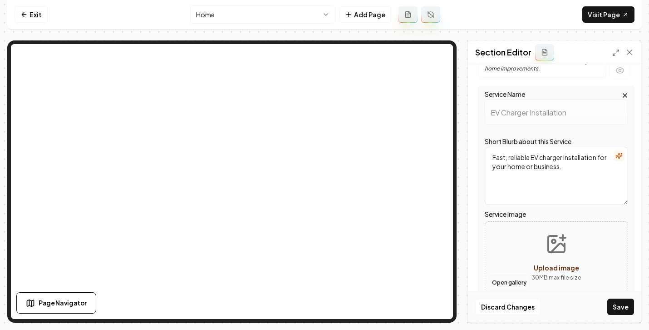
scroll to position [148, 0]
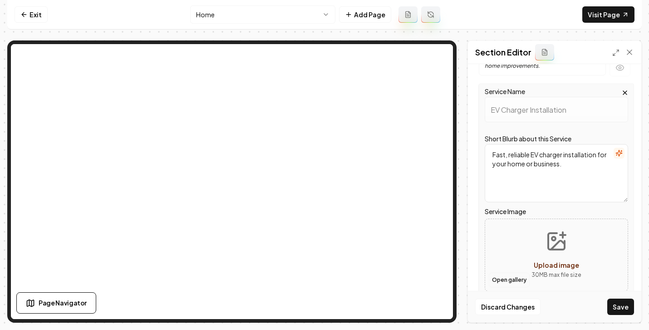
click at [517, 277] on button "Open gallery" at bounding box center [509, 279] width 41 height 15
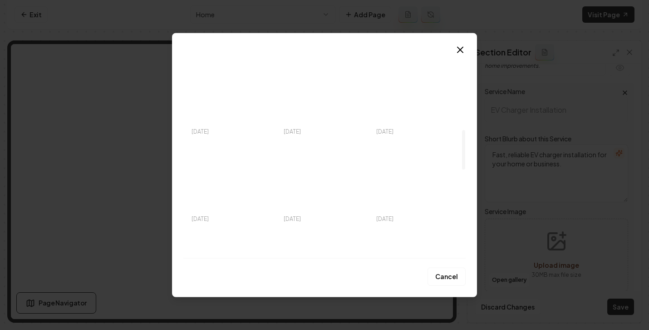
scroll to position [0, 0]
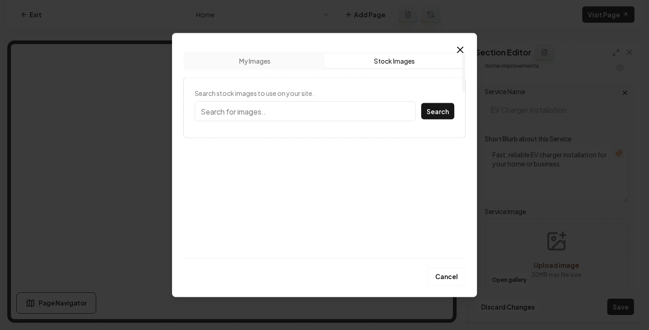
click at [381, 63] on button "Stock Images" at bounding box center [394, 61] width 139 height 15
click at [258, 116] on input "Search stock images to use on your site." at bounding box center [305, 111] width 221 height 20
type input "ev charger"
click at [421, 103] on button "Search" at bounding box center [437, 111] width 33 height 16
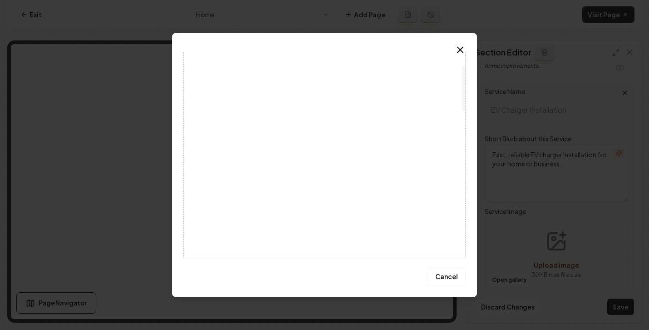
scroll to position [60, 0]
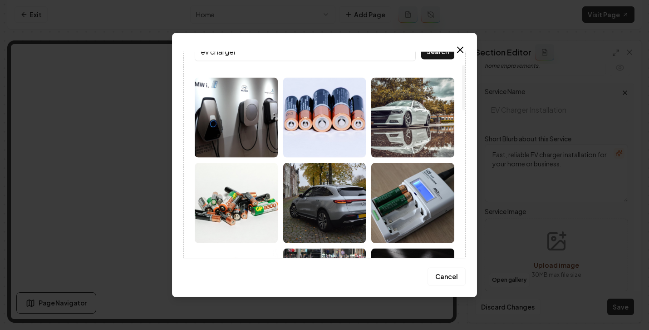
click at [248, 130] on img at bounding box center [236, 118] width 83 height 80
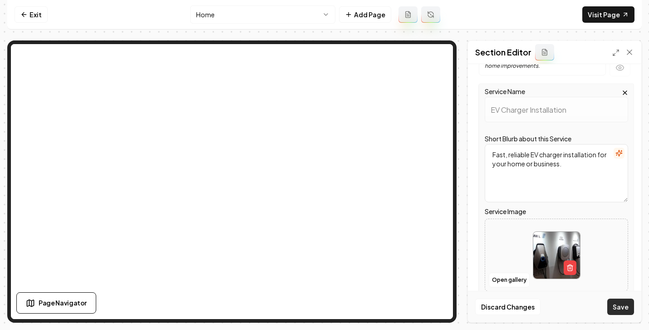
click at [625, 310] on button "Save" at bounding box center [621, 306] width 27 height 16
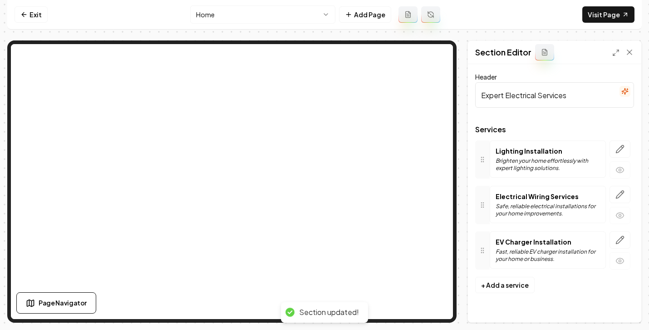
scroll to position [0, 0]
click at [619, 151] on icon "button" at bounding box center [621, 149] width 8 height 8
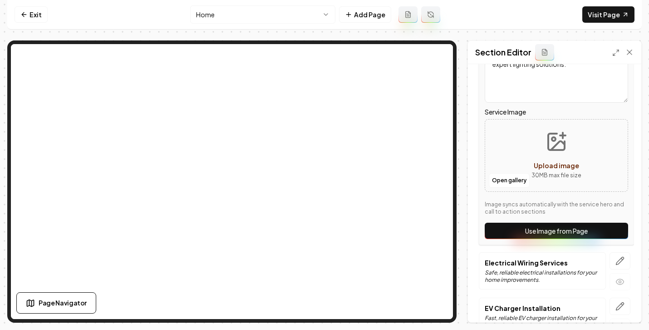
scroll to position [156, 0]
click at [515, 183] on button "Open gallery" at bounding box center [509, 180] width 41 height 15
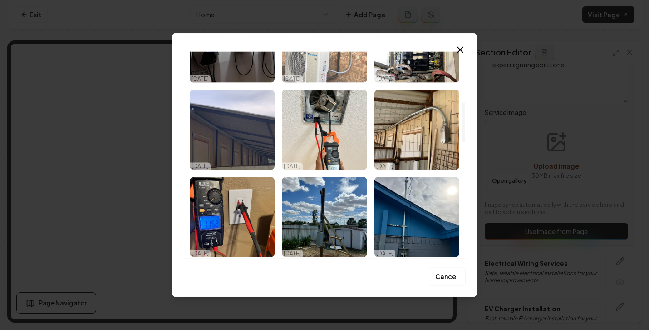
scroll to position [0, 0]
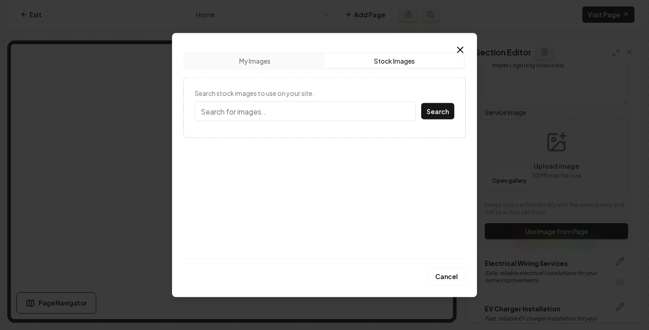
click at [382, 65] on button "Stock Images" at bounding box center [394, 61] width 139 height 15
click at [289, 112] on input "Search stock images to use on your site." at bounding box center [305, 111] width 221 height 20
type input "lights"
click at [421, 103] on button "Search" at bounding box center [437, 111] width 33 height 16
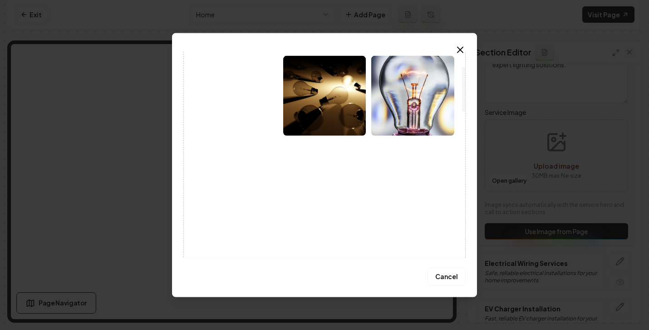
scroll to position [87, 0]
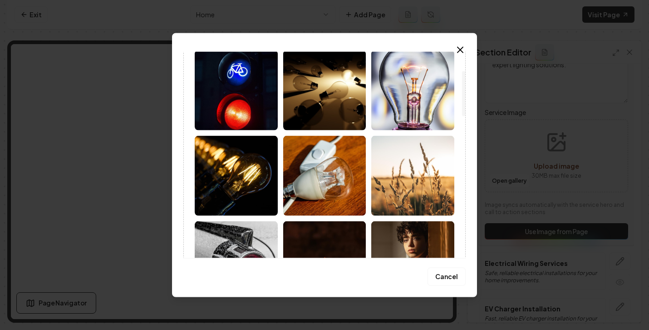
click at [261, 164] on img at bounding box center [236, 176] width 83 height 80
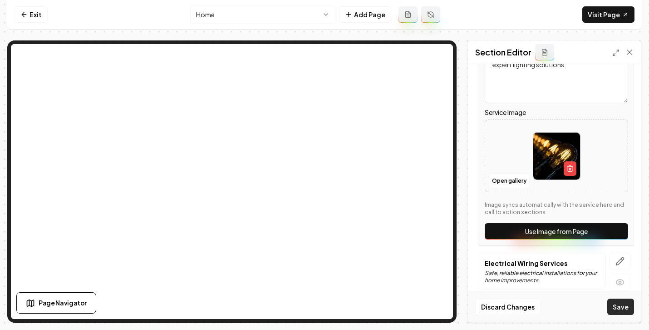
click at [611, 305] on button "Save" at bounding box center [621, 306] width 27 height 16
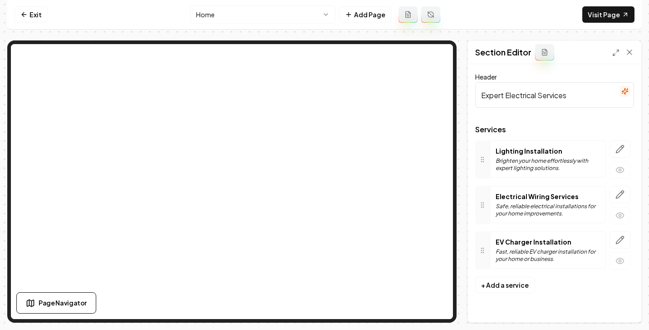
scroll to position [0, 0]
click at [26, 14] on icon at bounding box center [23, 14] width 7 height 7
click at [27, 14] on icon at bounding box center [23, 14] width 7 height 7
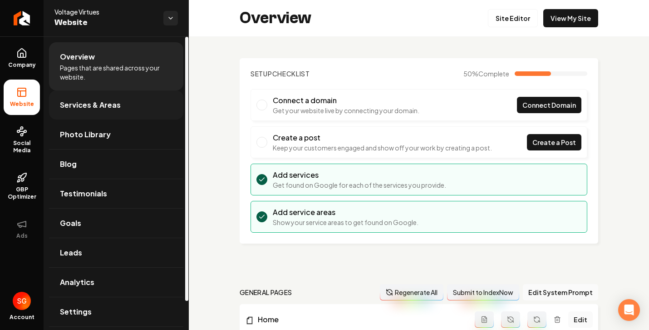
click at [87, 106] on span "Services & Areas" at bounding box center [90, 104] width 61 height 11
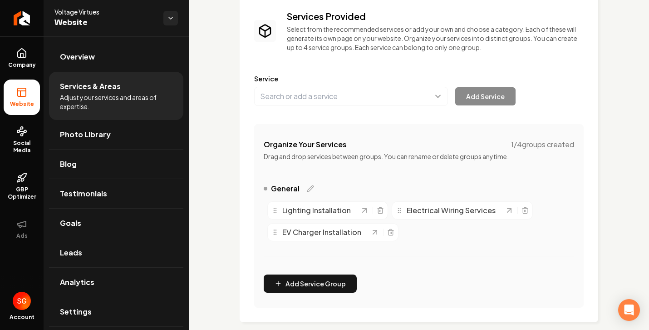
scroll to position [233, 0]
